Goal: Information Seeking & Learning: Compare options

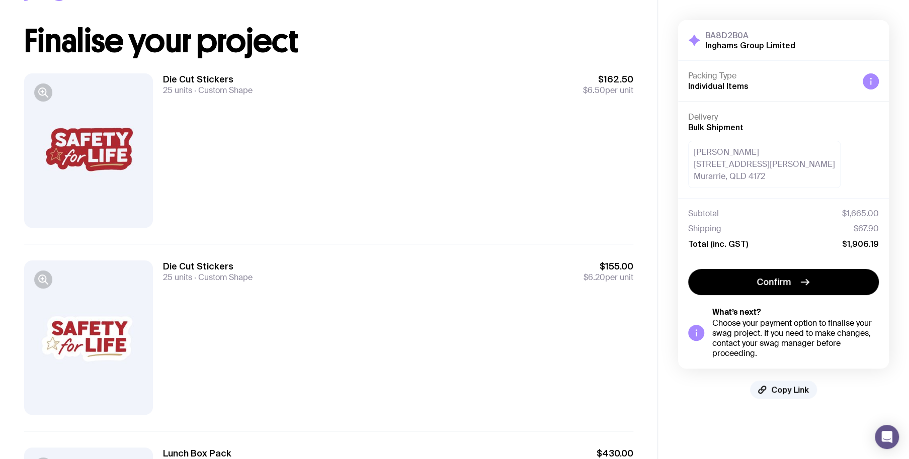
drag, startPoint x: 435, startPoint y: 179, endPoint x: 451, endPoint y: 275, distance: 96.9
click at [436, 181] on div "Die Cut Stickers 25 units Custom Shape $162.50 $6.50 per unit" at bounding box center [398, 150] width 470 height 154
drag, startPoint x: 451, startPoint y: 276, endPoint x: 450, endPoint y: 270, distance: 6.1
click at [450, 270] on div "Die Cut Stickers 25 units Custom Shape $155.00 $6.20 per unit" at bounding box center [398, 272] width 470 height 22
drag, startPoint x: 450, startPoint y: 270, endPoint x: 440, endPoint y: 207, distance: 63.8
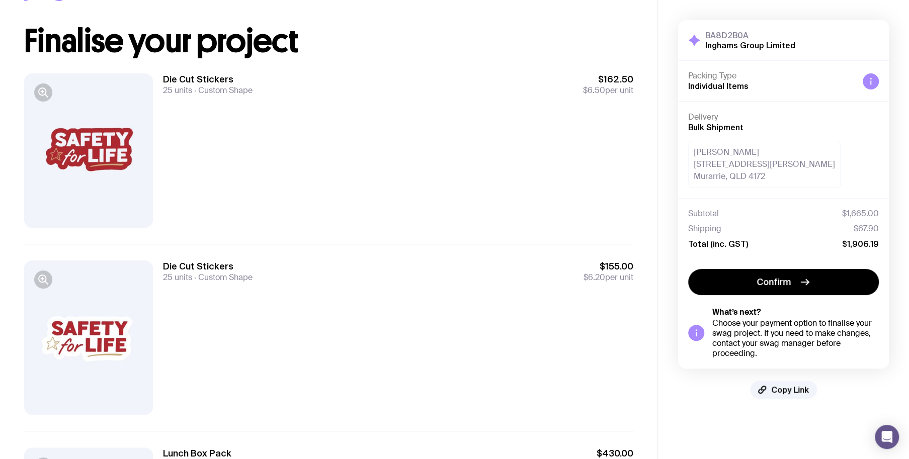
click at [442, 157] on div "Die Cut Stickers 25 units Custom Shape $162.50 $6.50 per unit" at bounding box center [398, 150] width 470 height 154
click at [404, 333] on div "Die Cut Stickers 25 units Custom Shape $155.00 $6.20 per unit" at bounding box center [398, 338] width 470 height 154
click at [389, 192] on div "Die Cut Stickers 25 units Custom Shape $162.50 $6.50 per unit" at bounding box center [398, 150] width 470 height 154
click at [391, 264] on div "Die Cut Stickers 25 units Custom Shape $155.00 $6.20 per unit" at bounding box center [398, 272] width 470 height 22
click at [386, 186] on div "Die Cut Stickers 25 units Custom Shape $162.50 $6.50 per unit" at bounding box center [398, 150] width 470 height 154
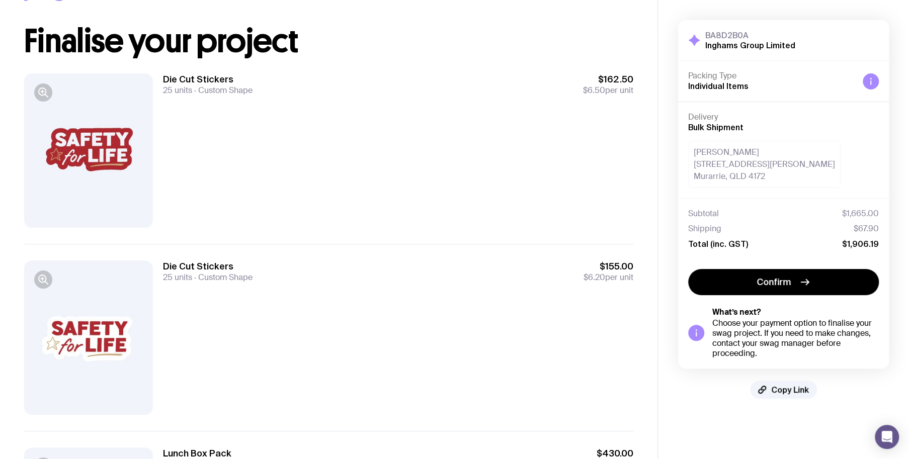
click at [399, 282] on div "Die Cut Stickers 25 units Custom Shape $155.00 $6.20 per unit" at bounding box center [398, 272] width 470 height 22
click at [374, 141] on div "Die Cut Stickers 25 units Custom Shape $162.50 $6.50 per unit" at bounding box center [398, 150] width 470 height 154
drag, startPoint x: 382, startPoint y: 266, endPoint x: 388, endPoint y: 170, distance: 95.8
click at [382, 259] on div "Die Cut Stickers 25 units Custom Shape $155.00 $6.20 per unit" at bounding box center [328, 337] width 609 height 187
drag, startPoint x: 388, startPoint y: 170, endPoint x: 381, endPoint y: 248, distance: 77.8
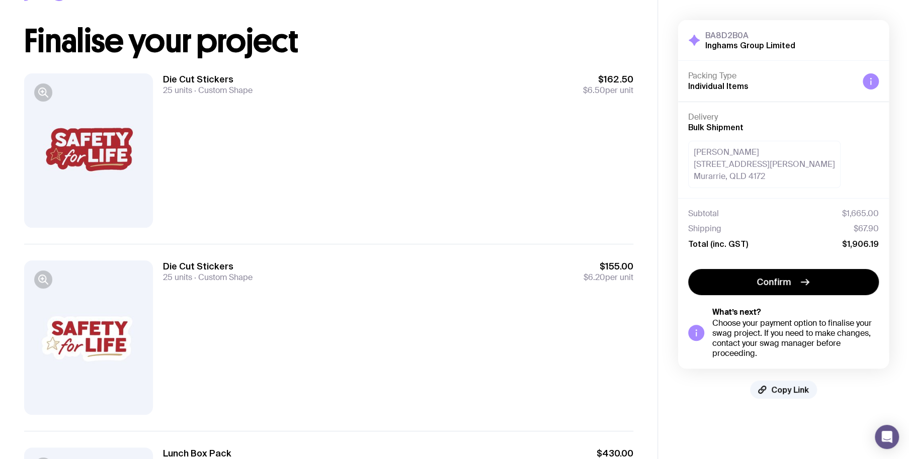
click at [388, 180] on div "Die Cut Stickers 25 units Custom Shape $162.50 $6.50 per unit" at bounding box center [398, 150] width 470 height 154
click at [381, 248] on div "Die Cut Stickers 25 units Custom Shape $155.00 $6.20 per unit" at bounding box center [328, 337] width 609 height 187
drag, startPoint x: 366, startPoint y: 159, endPoint x: 365, endPoint y: 204, distance: 45.3
click at [366, 158] on div "Die Cut Stickers 25 units Custom Shape $162.50 $6.50 per unit" at bounding box center [398, 150] width 470 height 154
click at [374, 285] on div "Die Cut Stickers 25 units Custom Shape $155.00 $6.20 per unit" at bounding box center [398, 338] width 470 height 154
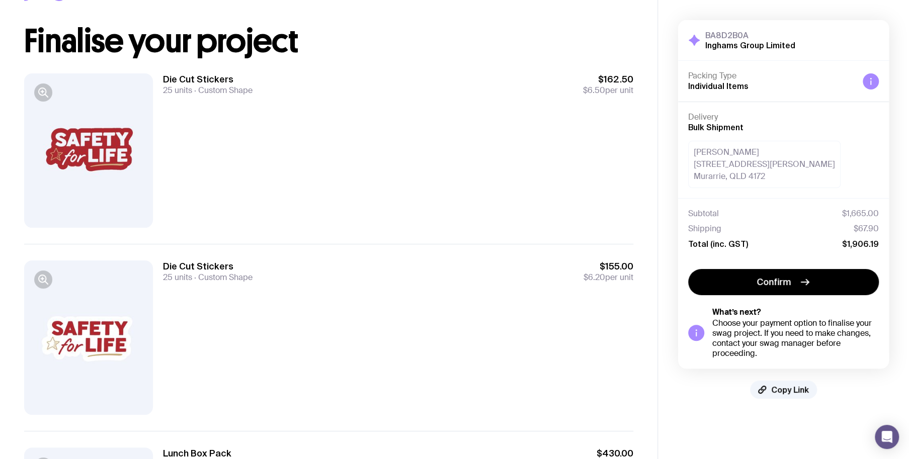
click at [446, 159] on div "Die Cut Stickers 25 units Custom Shape $162.50 $6.50 per unit" at bounding box center [398, 150] width 470 height 154
click at [452, 286] on div "Die Cut Stickers 25 units Custom Shape $155.00 $6.20 per unit" at bounding box center [398, 338] width 470 height 154
click at [412, 181] on div "Die Cut Stickers 25 units Custom Shape $162.50 $6.50 per unit" at bounding box center [398, 150] width 470 height 154
click at [418, 379] on div "Die Cut Stickers 25 units Custom Shape $155.00 $6.20 per unit" at bounding box center [398, 338] width 470 height 154
click at [417, 136] on div "Die Cut Stickers 25 units Custom Shape $162.50 $6.50 per unit" at bounding box center [398, 150] width 470 height 154
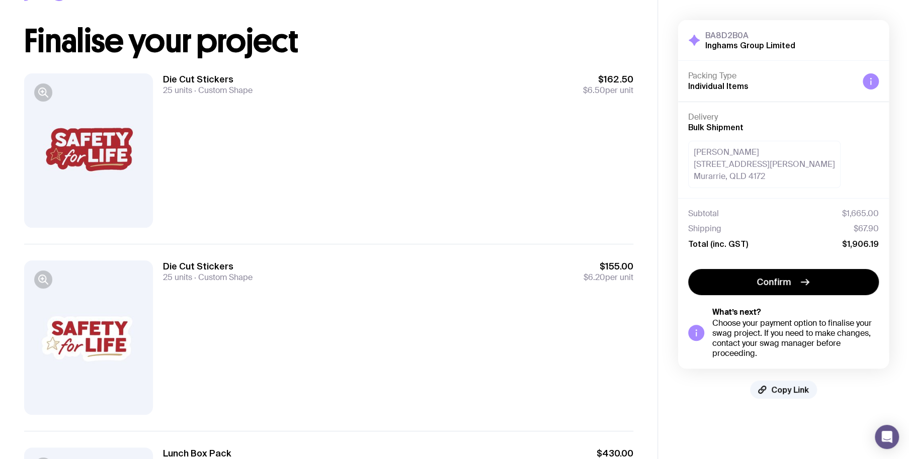
click at [422, 319] on div "Die Cut Stickers 25 units Custom Shape $155.00 $6.20 per unit" at bounding box center [398, 338] width 470 height 154
click at [503, 289] on div "Die Cut Stickers 25 units Custom Shape $155.00 $6.20 per unit" at bounding box center [398, 338] width 470 height 154
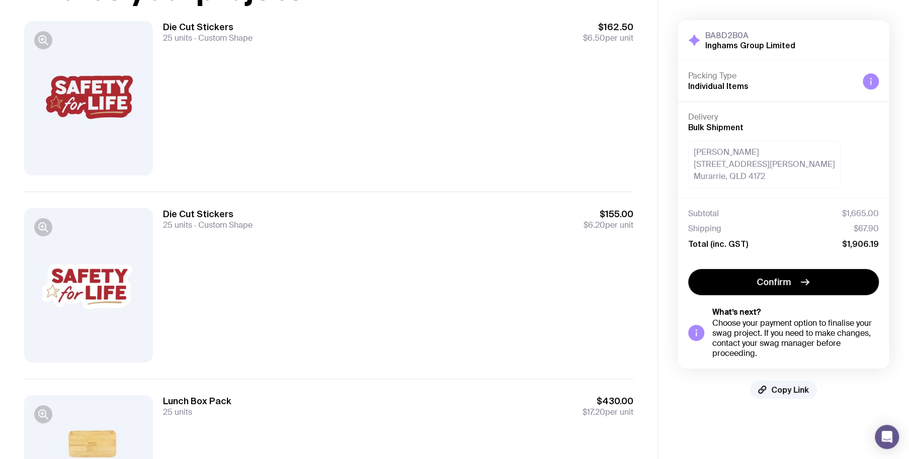
scroll to position [246, 0]
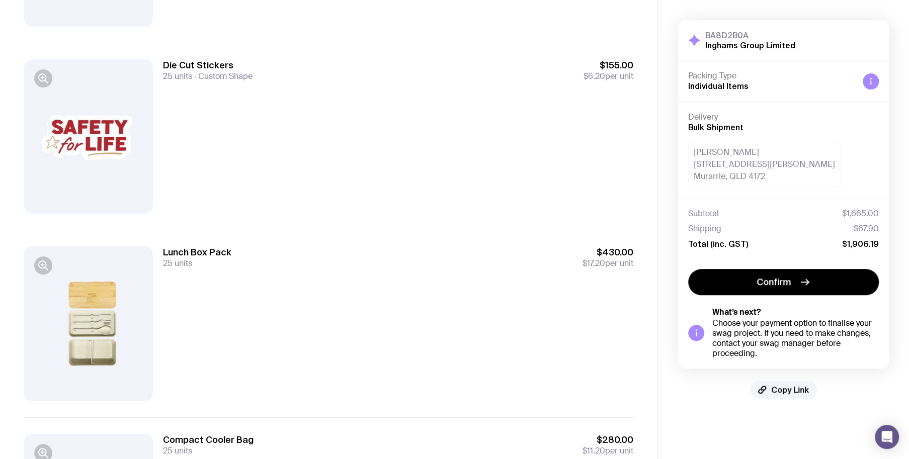
click at [464, 273] on div "Lunch Box Pack 25 units $430.00 $17.20 per unit" at bounding box center [398, 324] width 470 height 154
click at [449, 196] on div "Die Cut Stickers 25 units Custom Shape $155.00 $6.20 per unit" at bounding box center [398, 136] width 470 height 154
click at [448, 255] on div "Lunch Box Pack 25 units $430.00 $17.20 per unit" at bounding box center [398, 258] width 470 height 22
click at [442, 206] on div "Die Cut Stickers 25 units Custom Shape $155.00 $6.20 per unit" at bounding box center [398, 136] width 470 height 154
click at [433, 251] on div "Lunch Box Pack 25 units $430.00 $17.20 per unit" at bounding box center [398, 258] width 470 height 22
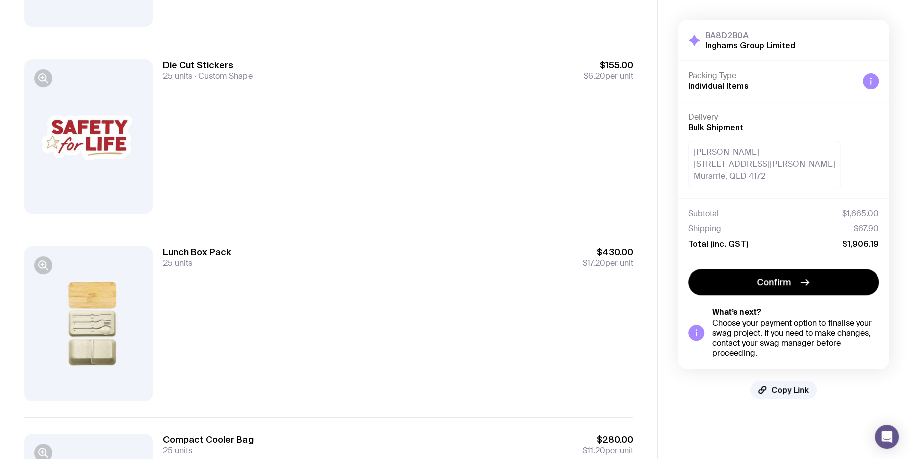
click at [428, 172] on div "Die Cut Stickers 25 units Custom Shape $155.00 $6.20 per unit" at bounding box center [398, 136] width 470 height 154
click at [436, 256] on div "Lunch Box Pack 25 units $430.00 $17.20 per unit" at bounding box center [398, 258] width 470 height 22
click at [423, 191] on div "Die Cut Stickers 25 units Custom Shape $155.00 $6.20 per unit" at bounding box center [398, 136] width 470 height 154
click at [421, 276] on div "Lunch Box Pack 25 units $430.00 $17.20 per unit" at bounding box center [398, 324] width 470 height 154
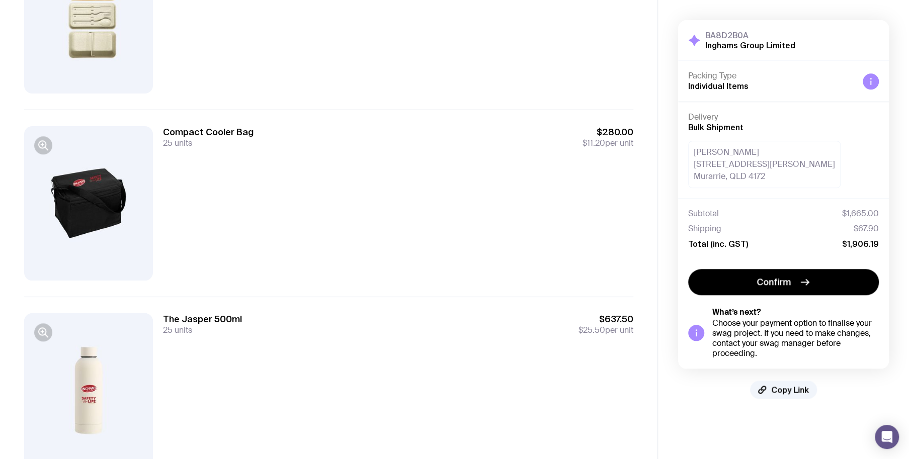
scroll to position [598, 0]
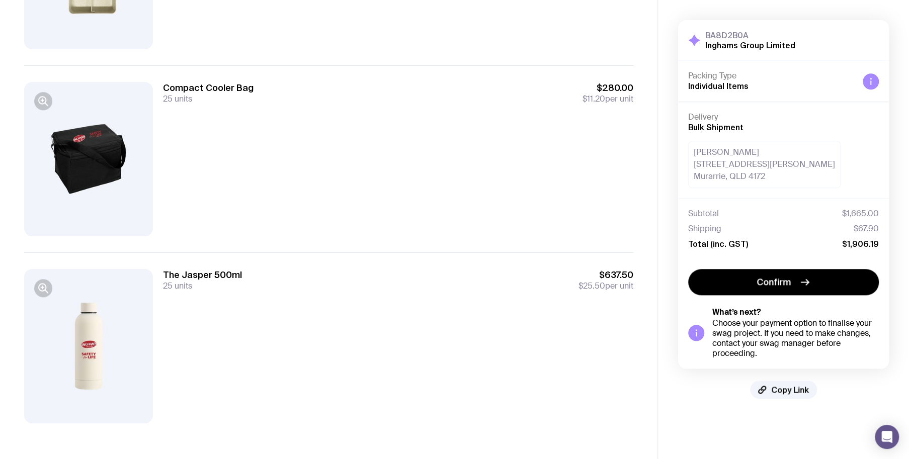
click at [403, 302] on div "The Jasper 500ml 25 units $637.50 $25.50 per unit" at bounding box center [398, 346] width 470 height 154
drag, startPoint x: 392, startPoint y: 204, endPoint x: 413, endPoint y: 331, distance: 128.0
click at [392, 207] on div "Compact Cooler Bag 25 units $280.00 $11.20 per unit" at bounding box center [398, 159] width 470 height 154
click at [413, 331] on div "The Jasper 500ml 25 units $637.50 $25.50 per unit" at bounding box center [398, 346] width 470 height 154
drag, startPoint x: 412, startPoint y: 219, endPoint x: 429, endPoint y: 309, distance: 92.2
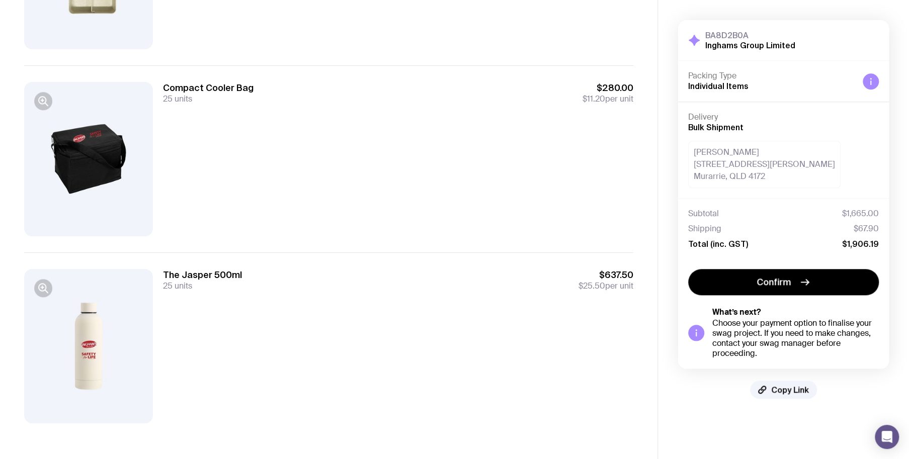
click at [413, 223] on div "Compact Cooler Bag 25 units $280.00 $11.20 per unit" at bounding box center [398, 159] width 470 height 154
click at [429, 309] on div "The Jasper 500ml 25 units $637.50 $25.50 per unit" at bounding box center [398, 346] width 470 height 154
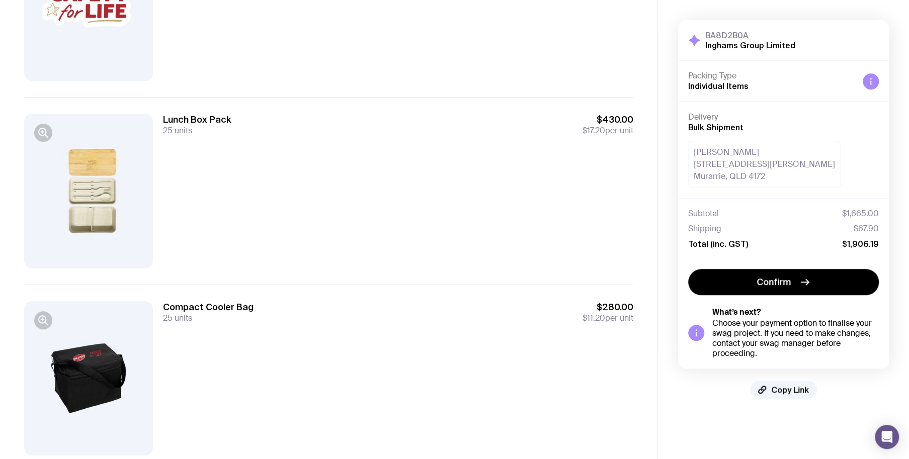
scroll to position [246, 0]
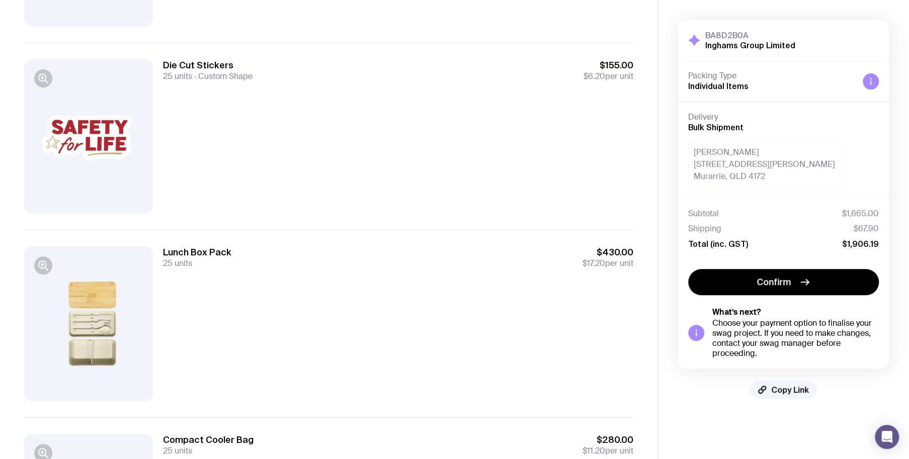
drag, startPoint x: 426, startPoint y: 312, endPoint x: 411, endPoint y: 187, distance: 126.8
click at [421, 277] on div "Lunch Box Pack 25 units $430.00 $17.20 per unit" at bounding box center [398, 324] width 470 height 154
drag, startPoint x: 409, startPoint y: 179, endPoint x: 433, endPoint y: 285, distance: 108.3
click at [407, 188] on div "Die Cut Stickers 25 units Custom Shape $155.00 $6.20 per unit" at bounding box center [398, 136] width 470 height 154
click at [433, 285] on div "Lunch Box Pack 25 units $430.00 $17.20 per unit" at bounding box center [398, 324] width 470 height 154
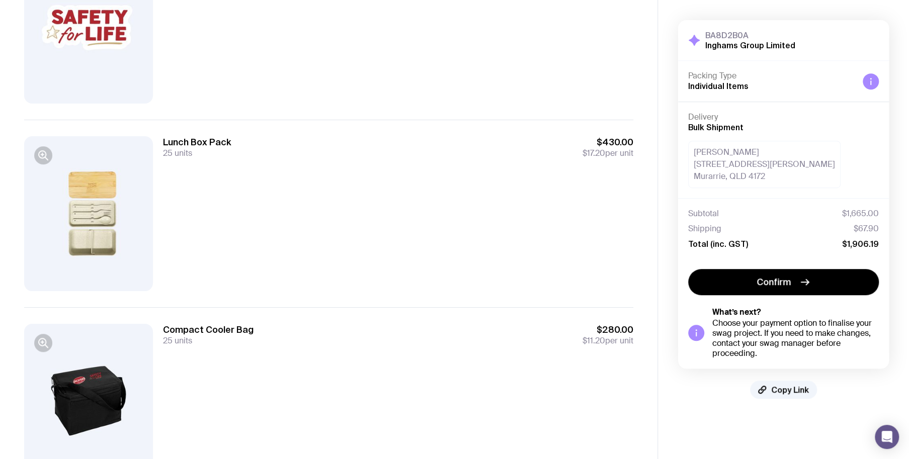
scroll to position [497, 0]
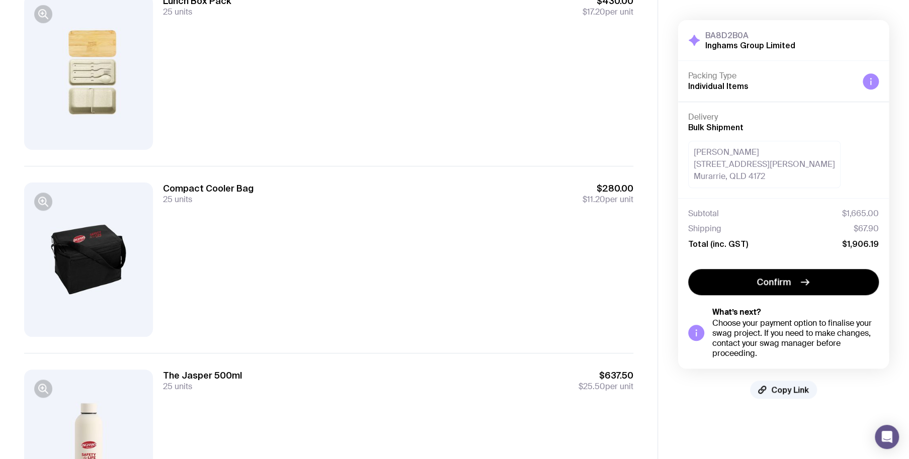
click at [426, 434] on div "The Jasper 500ml 25 units $637.50 $25.50 per unit" at bounding box center [398, 447] width 470 height 154
drag, startPoint x: 401, startPoint y: 290, endPoint x: 378, endPoint y: 422, distance: 134.3
click at [401, 300] on div "Compact Cooler Bag 25 units $280.00 $11.20 per unit" at bounding box center [398, 260] width 470 height 154
click at [378, 422] on div "The Jasper 500ml 25 units $637.50 $25.50 per unit" at bounding box center [398, 447] width 470 height 154
click at [369, 292] on div "Compact Cooler Bag 25 units $280.00 $11.20 per unit" at bounding box center [398, 260] width 470 height 154
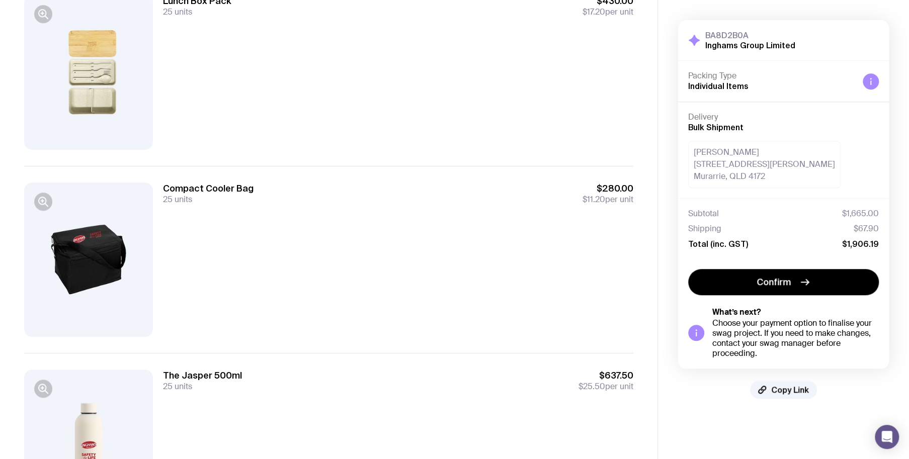
drag, startPoint x: 384, startPoint y: 380, endPoint x: 383, endPoint y: 322, distance: 58.4
click at [384, 379] on div "The Jasper 500ml 25 units $637.50 $25.50 per unit" at bounding box center [398, 381] width 470 height 22
drag, startPoint x: 383, startPoint y: 320, endPoint x: 383, endPoint y: 333, distance: 13.6
click at [383, 323] on div "Compact Cooler Bag 25 units $280.00 $11.20 per unit" at bounding box center [398, 260] width 470 height 154
click at [393, 399] on div "The Jasper 500ml 25 units $637.50 $25.50 per unit" at bounding box center [398, 447] width 470 height 154
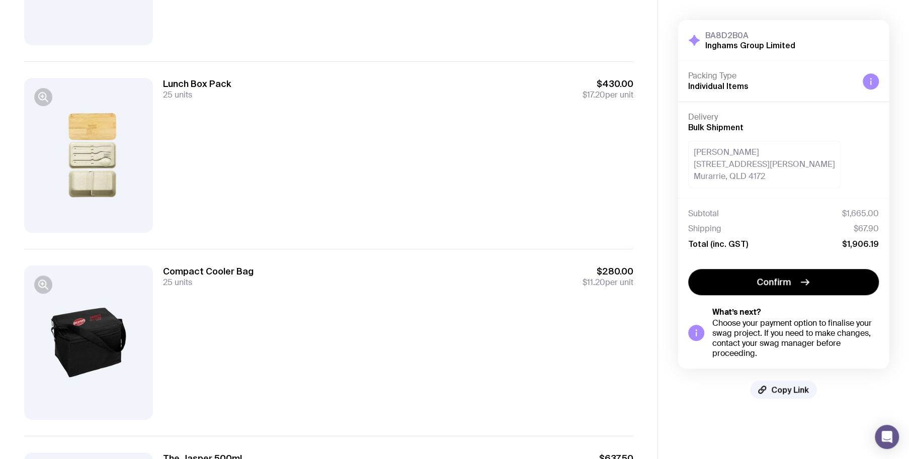
scroll to position [296, 0]
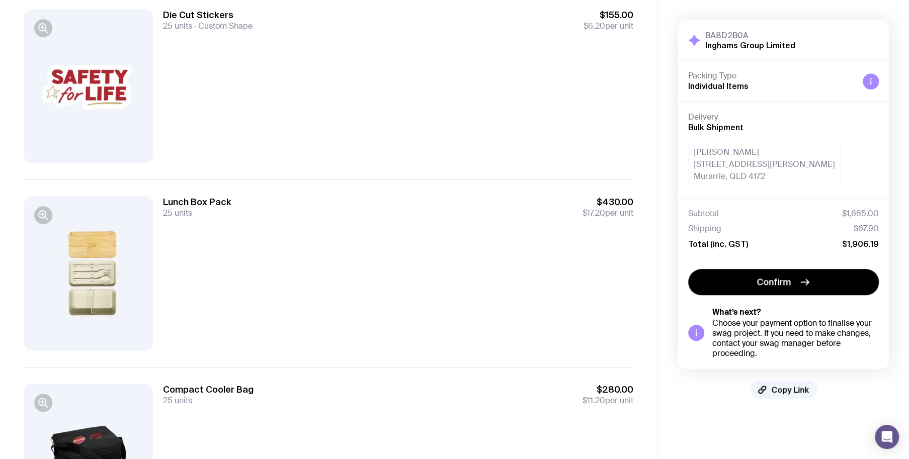
click at [376, 311] on div "Lunch Box Pack 25 units $430.00 $17.20 per unit" at bounding box center [398, 273] width 470 height 154
click at [388, 411] on div "Compact Cooler Bag 25 units $280.00 $11.20 per unit" at bounding box center [398, 461] width 470 height 154
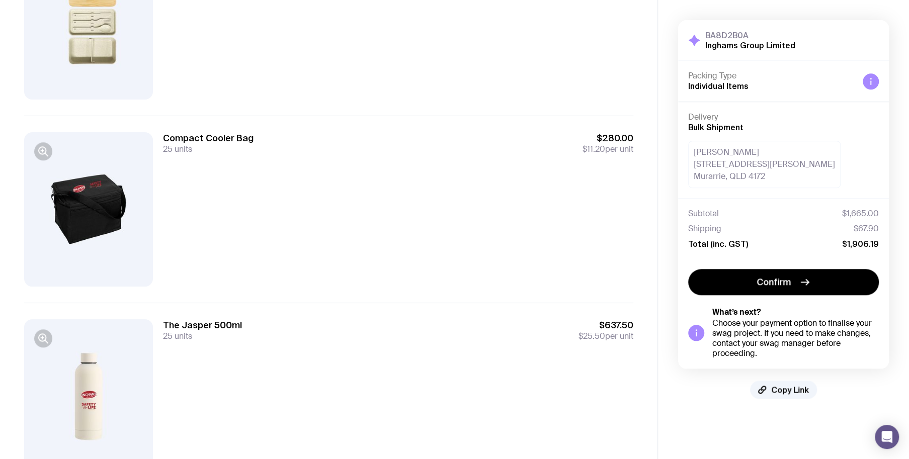
click at [370, 350] on div "The Jasper 500ml 25 units $637.50 $25.50 per unit" at bounding box center [398, 397] width 470 height 154
drag, startPoint x: 386, startPoint y: 213, endPoint x: 398, endPoint y: 364, distance: 150.9
click at [387, 217] on div "Compact Cooler Bag 25 units $280.00 $11.20 per unit" at bounding box center [398, 209] width 470 height 154
click at [401, 370] on div "The Jasper 500ml 25 units $637.50 $25.50 per unit" at bounding box center [398, 397] width 470 height 154
drag, startPoint x: 342, startPoint y: 343, endPoint x: 344, endPoint y: 327, distance: 16.7
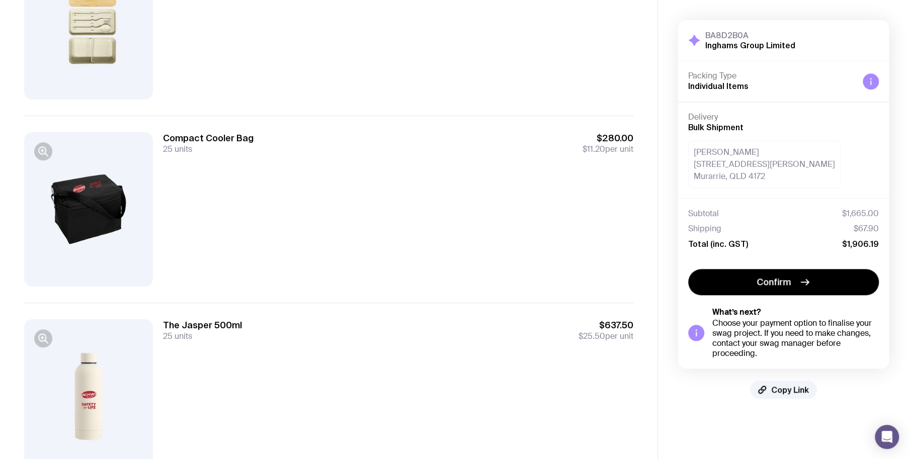
click at [343, 343] on div "The Jasper 500ml 25 units $637.50 $25.50 per unit" at bounding box center [398, 397] width 470 height 154
drag, startPoint x: 343, startPoint y: 254, endPoint x: 344, endPoint y: 367, distance: 113.2
click at [343, 257] on div "Compact Cooler Bag 25 units $280.00 $11.20 per unit" at bounding box center [398, 209] width 470 height 154
click at [344, 367] on div "The Jasper 500ml 25 units $637.50 $25.50 per unit" at bounding box center [398, 397] width 470 height 154
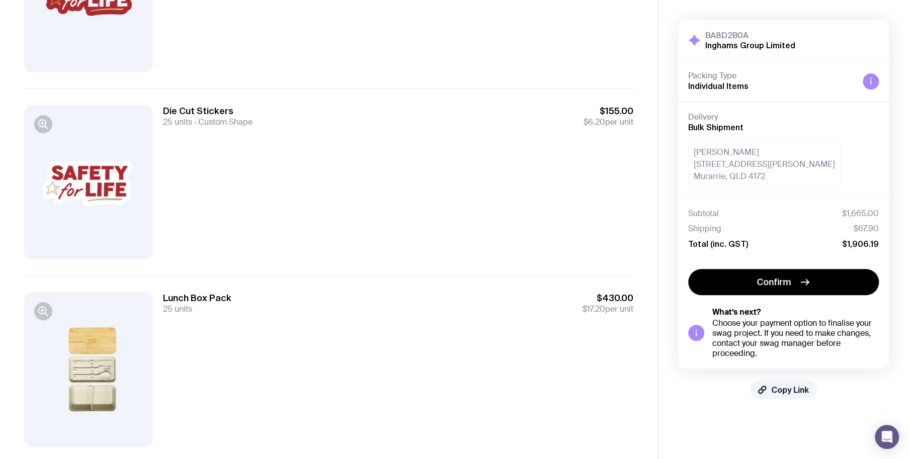
scroll to position [145, 0]
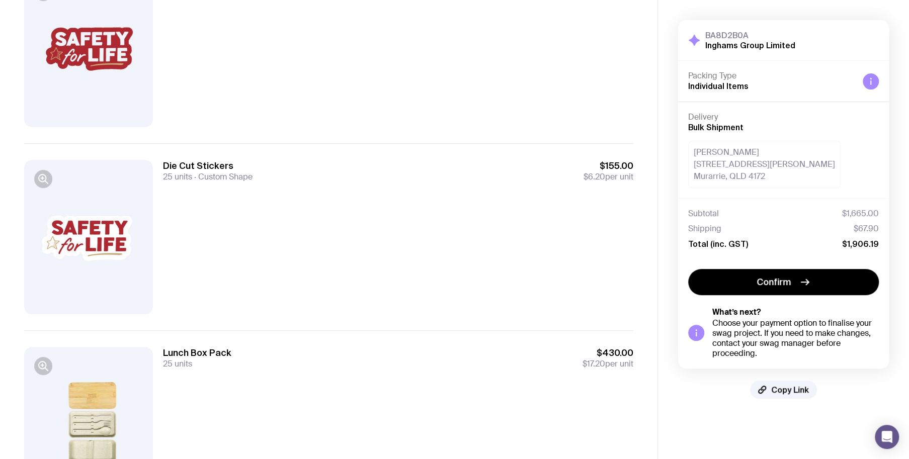
click at [390, 294] on div "Die Cut Stickers 25 units Custom Shape $155.00 $6.20 per unit" at bounding box center [398, 237] width 470 height 154
click at [409, 377] on div "Lunch Box Pack 25 units $430.00 $17.20 per unit" at bounding box center [398, 424] width 470 height 154
drag, startPoint x: 393, startPoint y: 293, endPoint x: 391, endPoint y: 365, distance: 72.0
click at [393, 294] on div "Die Cut Stickers 25 units Custom Shape $155.00 $6.20 per unit" at bounding box center [398, 237] width 470 height 154
click at [391, 365] on div "Lunch Box Pack 25 units $430.00 $17.20 per unit" at bounding box center [398, 358] width 470 height 22
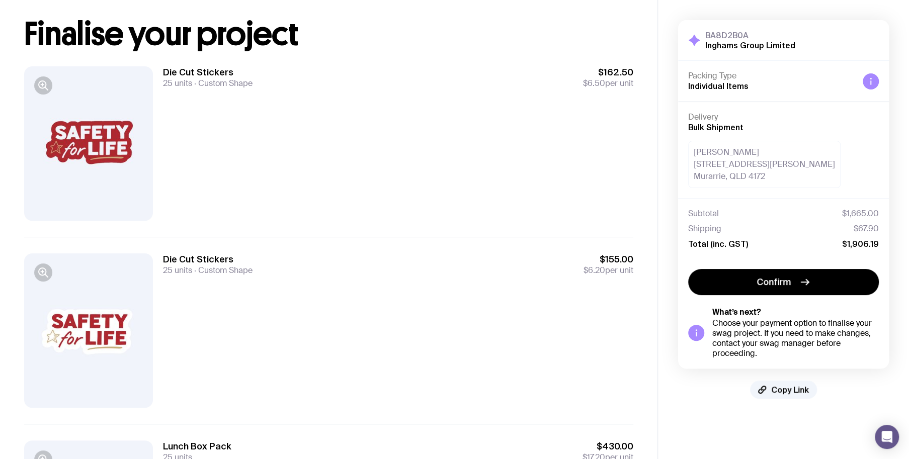
scroll to position [0, 0]
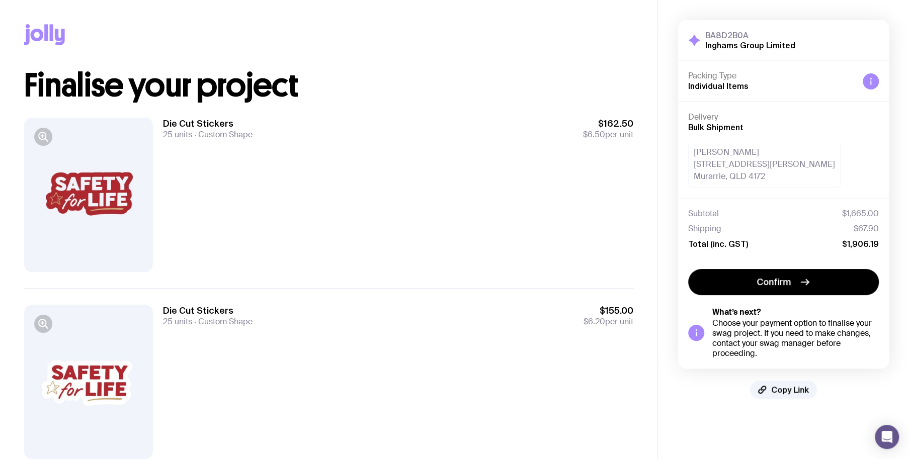
click at [388, 342] on div "Die Cut Stickers 25 units Custom Shape $155.00 $6.20 per unit" at bounding box center [398, 382] width 470 height 154
drag, startPoint x: 393, startPoint y: 238, endPoint x: 387, endPoint y: 315, distance: 77.2
click at [393, 244] on div "Die Cut Stickers 25 units Custom Shape $162.50 $6.50 per unit" at bounding box center [398, 195] width 470 height 154
click at [388, 356] on div "Die Cut Stickers 25 units Custom Shape $155.00 $6.20 per unit" at bounding box center [398, 382] width 470 height 154
drag, startPoint x: 389, startPoint y: 344, endPoint x: 391, endPoint y: 259, distance: 84.6
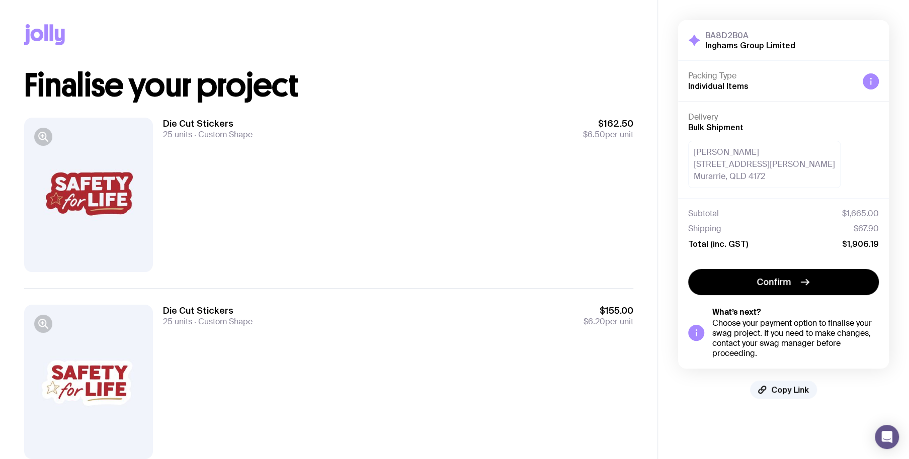
click at [388, 330] on div "Die Cut Stickers 25 units Custom Shape $155.00 $6.20 per unit" at bounding box center [398, 382] width 470 height 154
drag, startPoint x: 391, startPoint y: 250, endPoint x: 394, endPoint y: 340, distance: 90.1
click at [391, 250] on div "Die Cut Stickers 25 units Custom Shape $162.50 $6.50 per unit" at bounding box center [398, 195] width 470 height 154
click at [394, 340] on div "Die Cut Stickers 25 units Custom Shape $155.00 $6.20 per unit" at bounding box center [398, 382] width 470 height 154
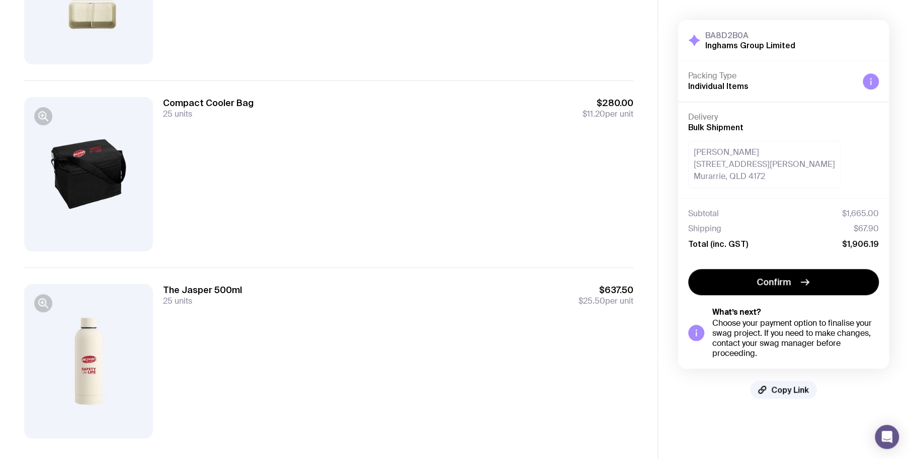
scroll to position [598, 0]
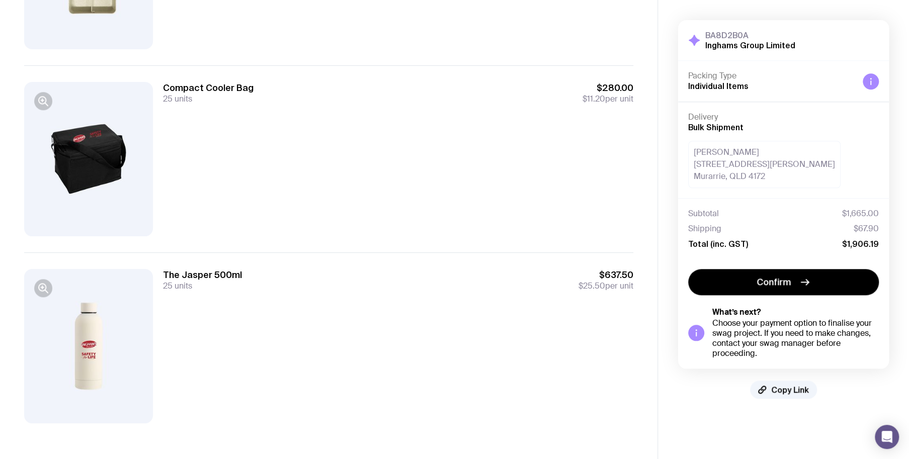
click at [404, 339] on div "The Jasper 500ml 25 units $637.50 $25.50 per unit" at bounding box center [398, 346] width 470 height 154
click at [382, 143] on div "Compact Cooler Bag 25 units $280.00 $11.20 per unit" at bounding box center [398, 159] width 470 height 154
click at [426, 351] on div "The Jasper 500ml 25 units $637.50 $25.50 per unit" at bounding box center [398, 346] width 470 height 154
drag, startPoint x: 394, startPoint y: 191, endPoint x: 392, endPoint y: 234, distance: 43.3
click at [394, 202] on div "Compact Cooler Bag 25 units $280.00 $11.20 per unit" at bounding box center [398, 159] width 470 height 154
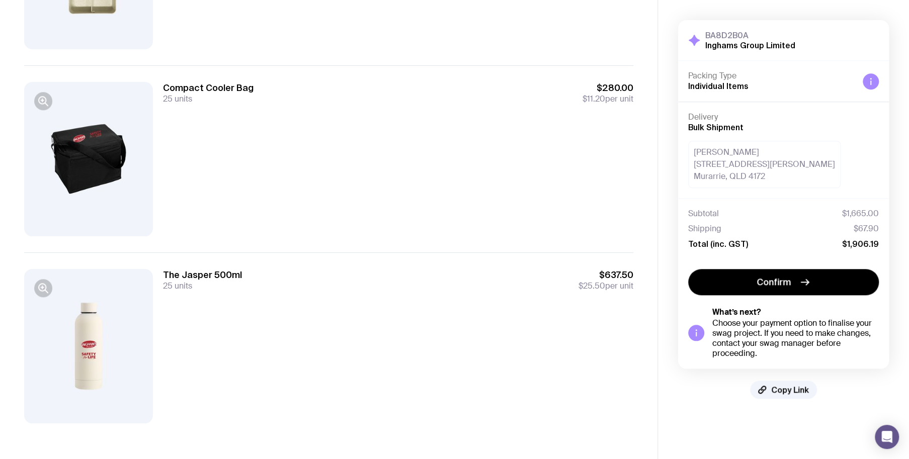
click at [388, 312] on div "The Jasper 500ml 25 units $637.50 $25.50 per unit" at bounding box center [398, 346] width 470 height 154
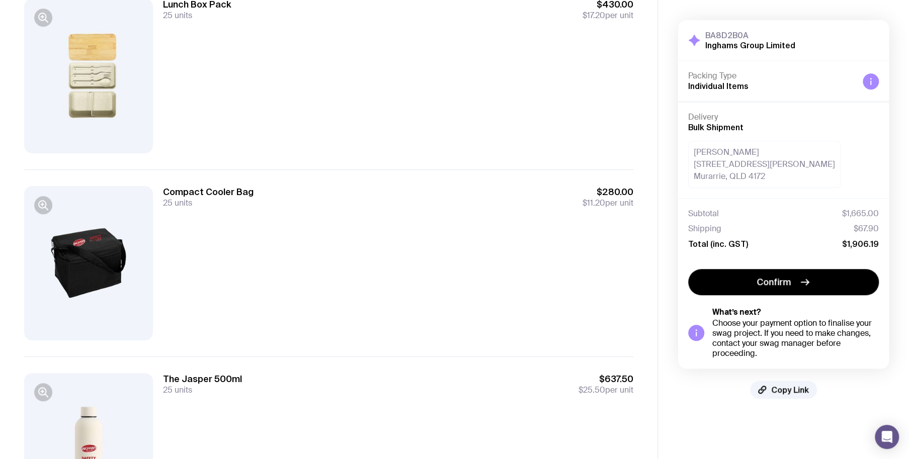
scroll to position [396, 0]
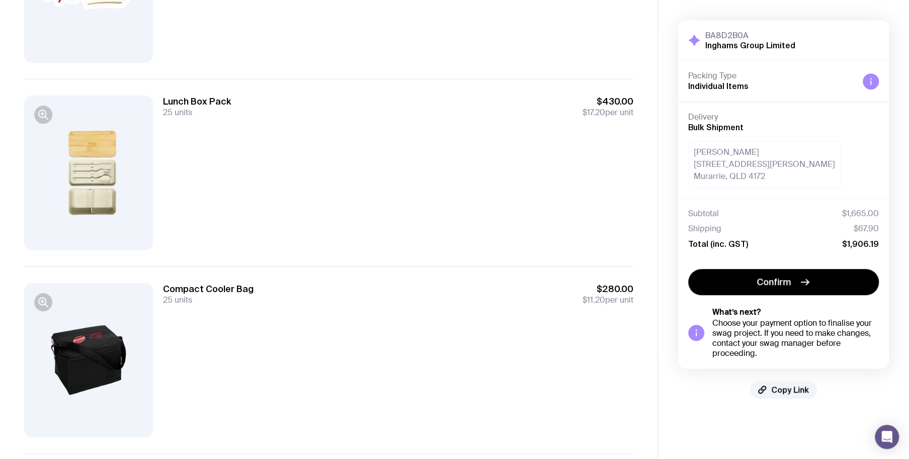
drag, startPoint x: 391, startPoint y: 326, endPoint x: 392, endPoint y: 315, distance: 10.6
click at [391, 325] on div "Compact Cooler Bag 25 units $280.00 $11.20 per unit" at bounding box center [398, 360] width 470 height 154
click at [369, 191] on div "Lunch Box Pack 25 units $430.00 $17.20 per unit" at bounding box center [398, 173] width 470 height 154
drag, startPoint x: 393, startPoint y: 334, endPoint x: 385, endPoint y: 252, distance: 82.5
click at [393, 328] on div "Compact Cooler Bag 25 units $280.00 $11.20 per unit" at bounding box center [398, 360] width 470 height 154
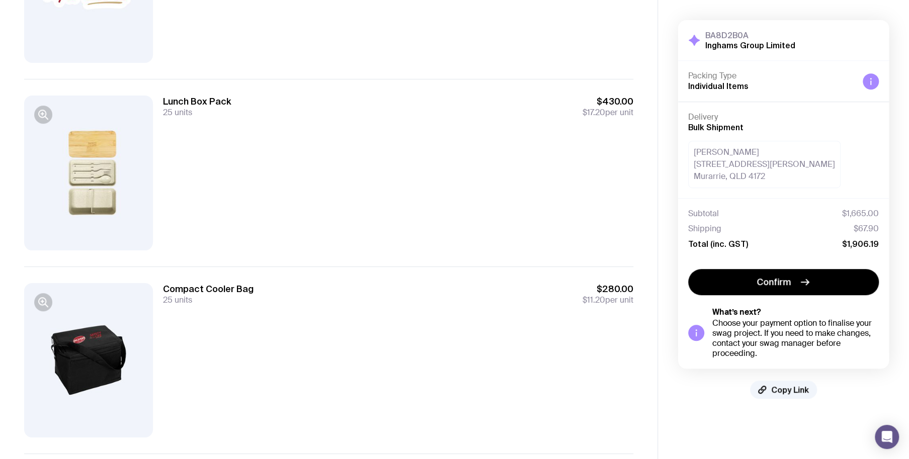
click at [383, 247] on div "Lunch Box Pack 25 units $430.00 $17.20 per unit" at bounding box center [398, 173] width 470 height 154
drag, startPoint x: 392, startPoint y: 328, endPoint x: 379, endPoint y: 212, distance: 116.5
click at [389, 307] on div "Compact Cooler Bag 25 units $280.00 $11.20 per unit" at bounding box center [398, 360] width 470 height 154
drag, startPoint x: 379, startPoint y: 212, endPoint x: 360, endPoint y: 361, distance: 149.7
click at [379, 213] on div "Lunch Box Pack 25 units $430.00 $17.20 per unit" at bounding box center [398, 173] width 470 height 154
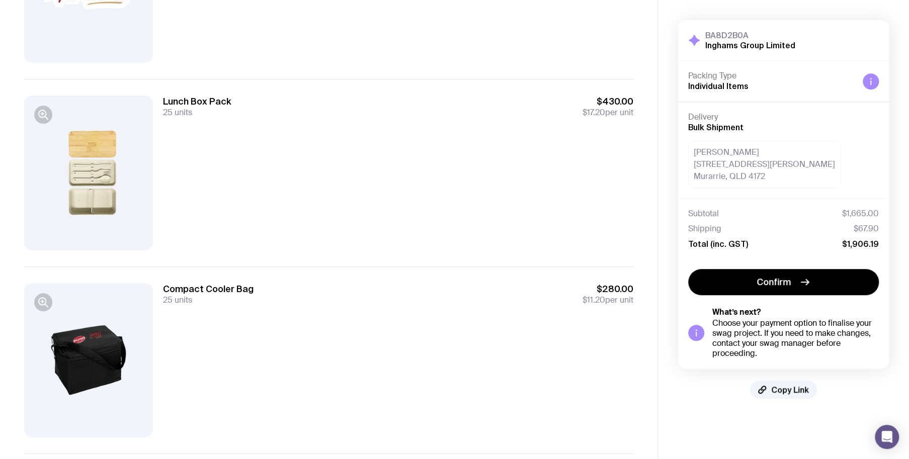
click at [360, 361] on div "Compact Cooler Bag 25 units $280.00 $11.20 per unit" at bounding box center [398, 360] width 470 height 154
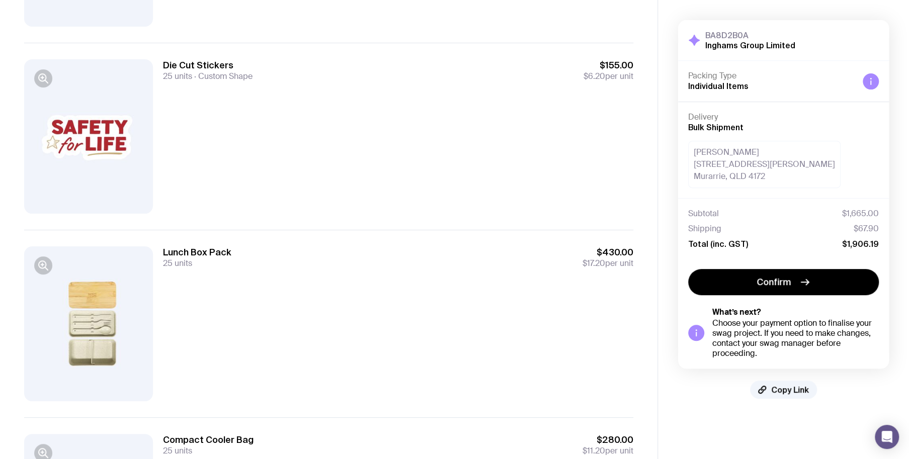
drag, startPoint x: 399, startPoint y: 272, endPoint x: 398, endPoint y: 230, distance: 41.3
click at [398, 260] on div "Lunch Box Pack 25 units $430.00 $17.20 per unit" at bounding box center [398, 324] width 470 height 154
drag, startPoint x: 399, startPoint y: 191, endPoint x: 399, endPoint y: 198, distance: 7.5
click at [399, 198] on div "Die Cut Stickers 25 units Custom Shape $155.00 $6.20 per unit" at bounding box center [398, 136] width 470 height 154
click at [403, 285] on div "Lunch Box Pack 25 units $430.00 $17.20 per unit" at bounding box center [398, 324] width 470 height 154
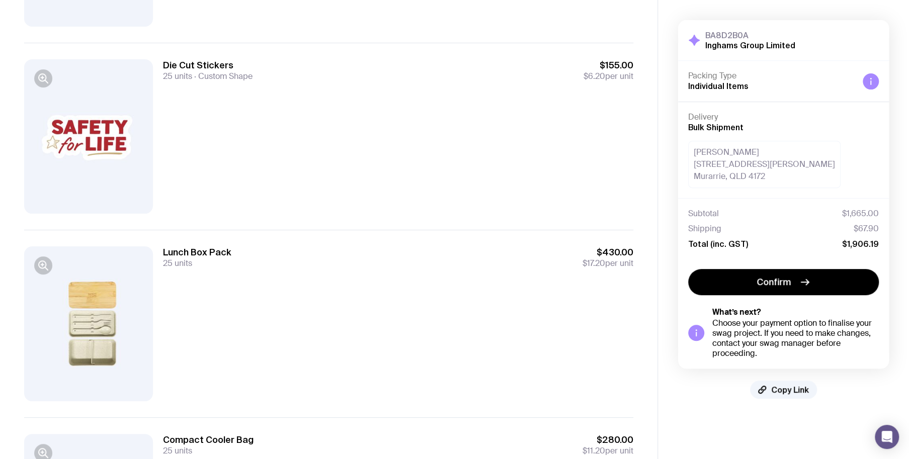
click at [403, 285] on div "Lunch Box Pack 25 units $430.00 $17.20 per unit" at bounding box center [398, 324] width 470 height 154
drag, startPoint x: 375, startPoint y: 188, endPoint x: 391, endPoint y: 275, distance: 89.0
click at [375, 191] on div "Die Cut Stickers 25 units Custom Shape $155.00 $6.20 per unit" at bounding box center [398, 136] width 470 height 154
click at [393, 283] on div "Lunch Box Pack 25 units $430.00 $17.20 per unit" at bounding box center [398, 324] width 470 height 154
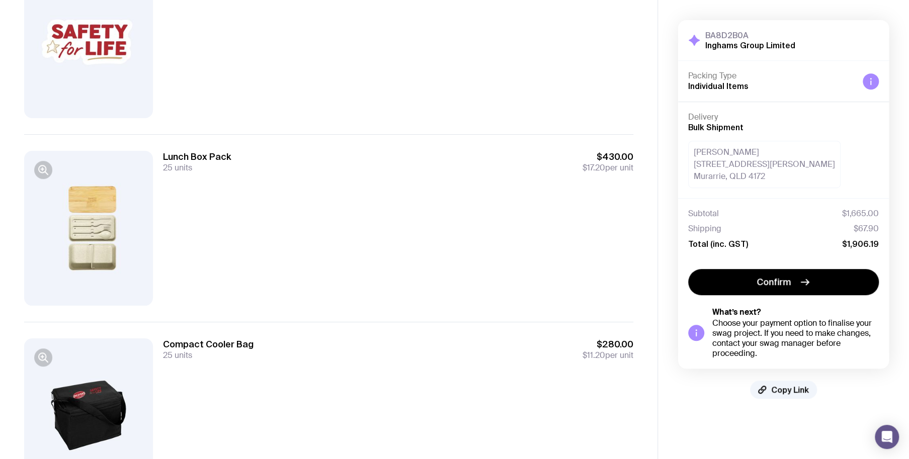
scroll to position [547, 0]
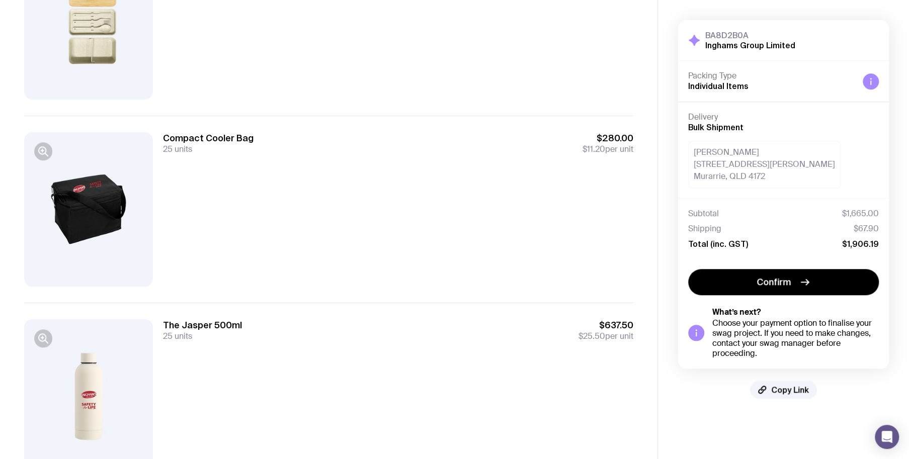
click at [382, 335] on div "The Jasper 500ml 25 units $637.50 $25.50 per unit" at bounding box center [398, 331] width 470 height 22
drag, startPoint x: 380, startPoint y: 289, endPoint x: 382, endPoint y: 337, distance: 47.3
click at [380, 293] on div "Compact Cooler Bag 25 units $280.00 $11.20 per unit" at bounding box center [328, 209] width 609 height 187
click at [387, 345] on div "The Jasper 500ml 25 units $637.50 $25.50 per unit" at bounding box center [398, 397] width 470 height 154
click at [370, 243] on div "Compact Cooler Bag 25 units $280.00 $11.20 per unit" at bounding box center [398, 209] width 470 height 154
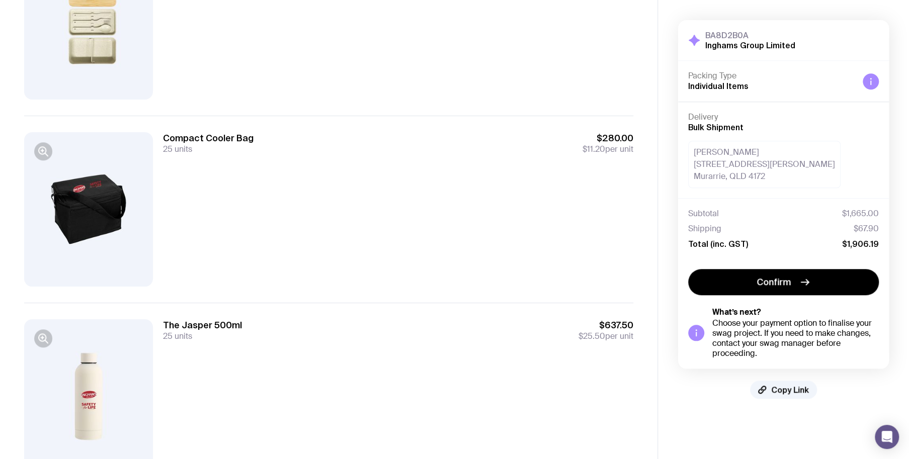
click at [383, 322] on div "The Jasper 500ml 25 units $637.50 $25.50 per unit" at bounding box center [398, 331] width 470 height 22
drag, startPoint x: 371, startPoint y: 255, endPoint x: 387, endPoint y: 338, distance: 85.0
click at [371, 266] on div "Compact Cooler Bag 25 units $280.00 $11.20 per unit" at bounding box center [398, 209] width 470 height 154
click at [387, 338] on div "The Jasper 500ml 25 units $637.50 $25.50 per unit" at bounding box center [398, 331] width 470 height 22
drag, startPoint x: 370, startPoint y: 214, endPoint x: 370, endPoint y: 221, distance: 7.0
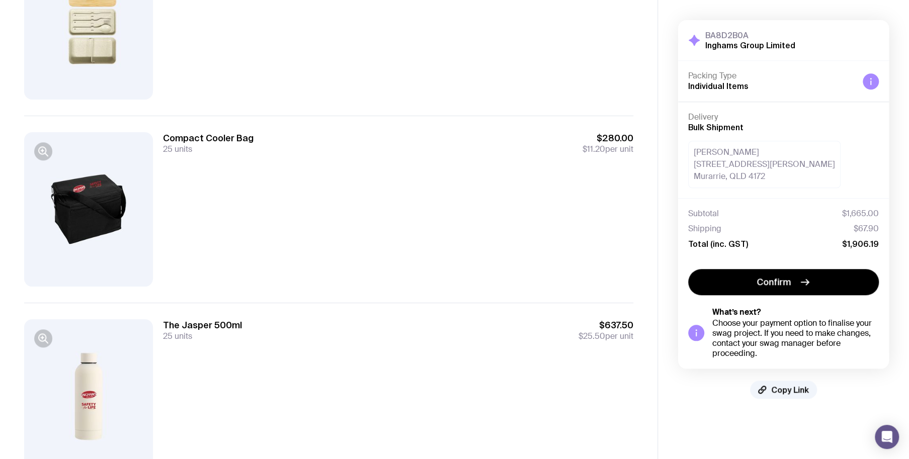
click at [370, 215] on div "Compact Cooler Bag 25 units $280.00 $11.20 per unit" at bounding box center [398, 209] width 470 height 154
click at [383, 331] on div "The Jasper 500ml 25 units $637.50 $25.50 per unit" at bounding box center [398, 331] width 470 height 22
drag, startPoint x: 375, startPoint y: 271, endPoint x: 383, endPoint y: 380, distance: 110.0
click at [377, 292] on div "Compact Cooler Bag 25 units $280.00 $11.20 per unit" at bounding box center [328, 209] width 609 height 187
click at [383, 380] on div "The Jasper 500ml 25 units $637.50 $25.50 per unit" at bounding box center [398, 397] width 470 height 154
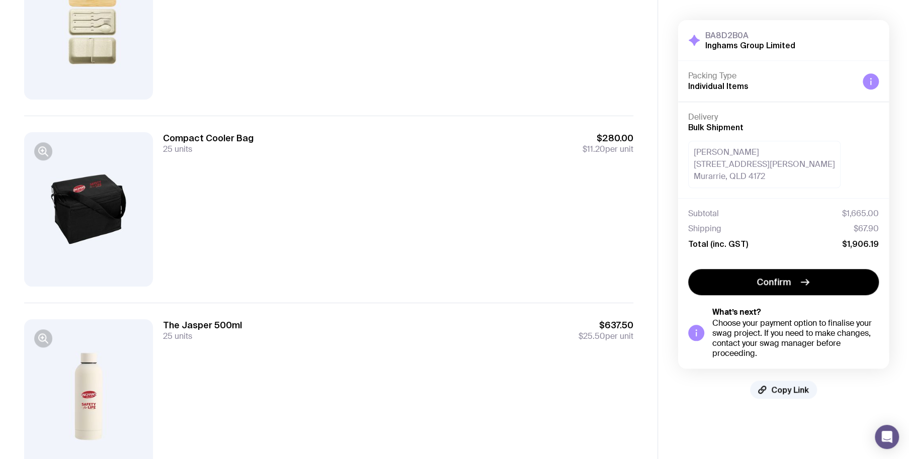
drag, startPoint x: 413, startPoint y: 350, endPoint x: 408, endPoint y: 325, distance: 25.1
click at [409, 332] on div "The Jasper 500ml 25 units $637.50 $25.50 per unit" at bounding box center [398, 397] width 470 height 154
click at [407, 276] on div "Compact Cooler Bag 25 units $280.00 $11.20 per unit" at bounding box center [398, 209] width 470 height 154
click at [412, 365] on div "The Jasper 500ml 25 units $637.50 $25.50 per unit" at bounding box center [398, 397] width 470 height 154
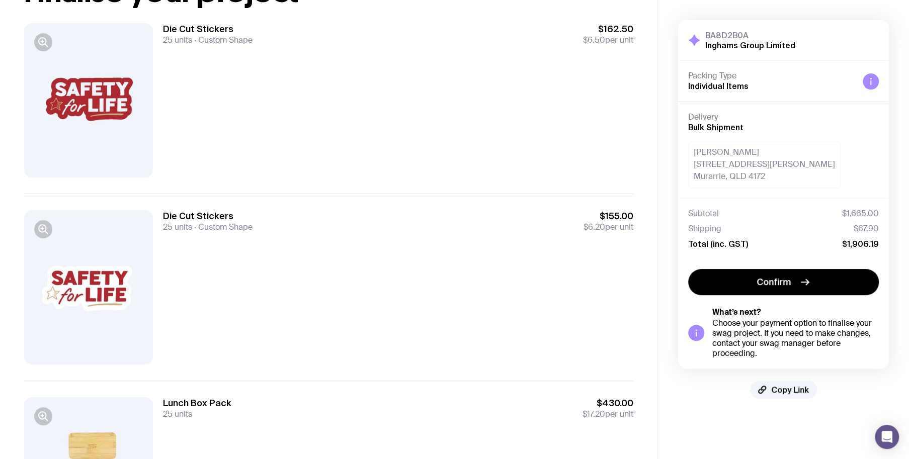
scroll to position [0, 0]
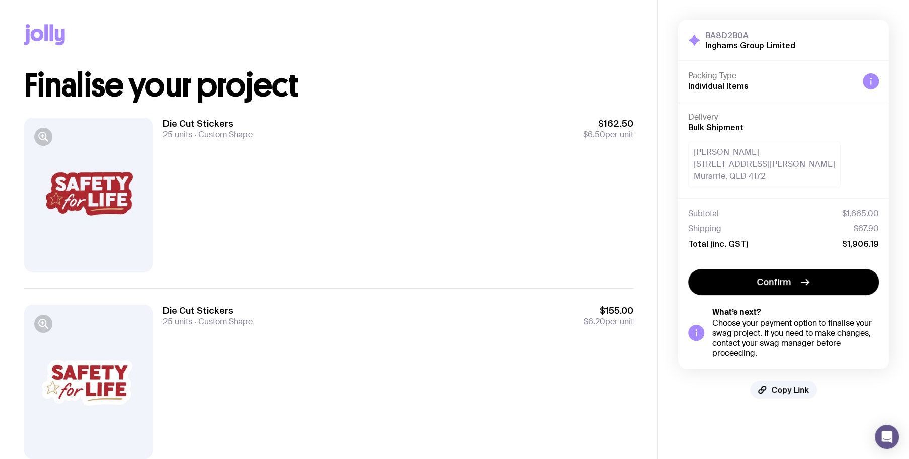
drag, startPoint x: 422, startPoint y: 332, endPoint x: 417, endPoint y: 320, distance: 13.7
click at [417, 320] on div "Die Cut Stickers 25 units Custom Shape $155.00 $6.20 per unit" at bounding box center [398, 382] width 470 height 154
drag, startPoint x: 417, startPoint y: 320, endPoint x: 405, endPoint y: 329, distance: 15.4
click at [387, 255] on div "Die Cut Stickers 25 units Custom Shape $162.50 $6.50 per unit" at bounding box center [398, 195] width 470 height 154
click at [407, 350] on div "Die Cut Stickers 25 units Custom Shape $155.00 $6.20 per unit" at bounding box center [398, 382] width 470 height 154
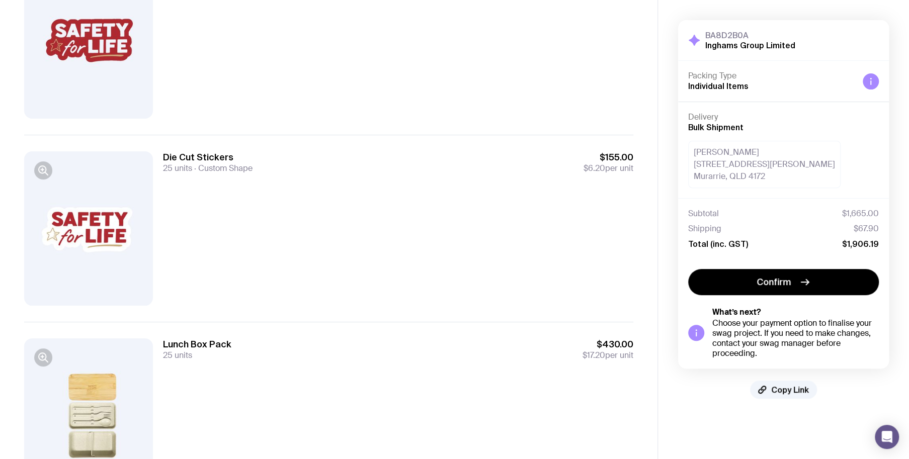
scroll to position [201, 0]
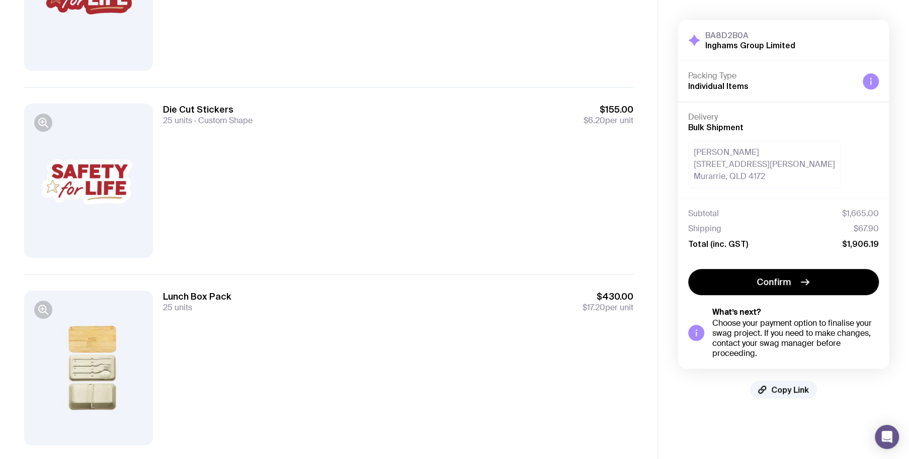
click at [399, 346] on div "Lunch Box Pack 25 units $430.00 $17.20 per unit" at bounding box center [398, 368] width 470 height 154
drag, startPoint x: 376, startPoint y: 221, endPoint x: 379, endPoint y: 239, distance: 17.5
click at [376, 225] on div "Die Cut Stickers 25 units Custom Shape $155.00 $6.20 per unit" at bounding box center [398, 181] width 470 height 154
click at [395, 348] on div "Lunch Box Pack 25 units $430.00 $17.20 per unit" at bounding box center [398, 368] width 470 height 154
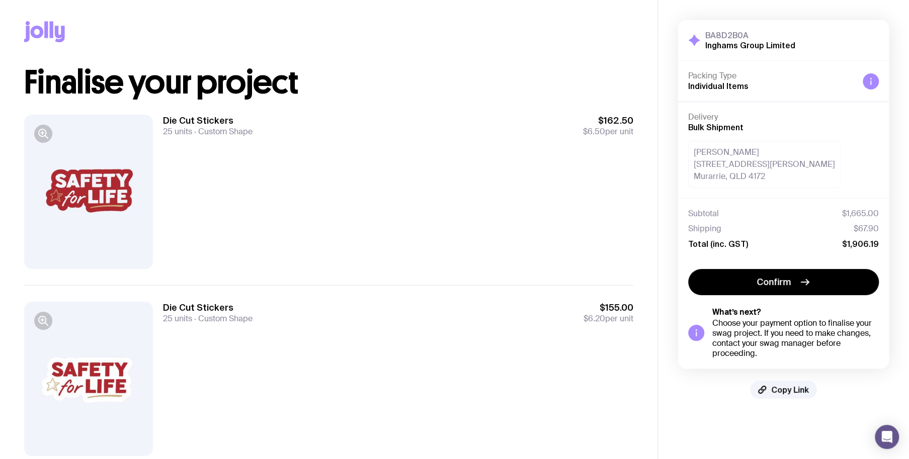
scroll to position [0, 0]
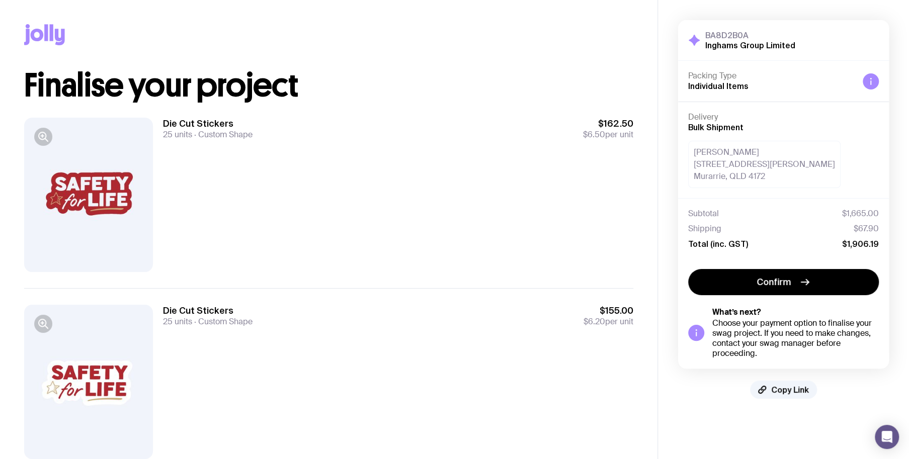
drag, startPoint x: 384, startPoint y: 341, endPoint x: 393, endPoint y: 270, distance: 71.5
click at [386, 329] on div "Die Cut Stickers 25 units Custom Shape $155.00 $6.20 per unit" at bounding box center [398, 382] width 470 height 154
click at [392, 266] on div "Die Cut Stickers 25 units Custom Shape $162.50 $6.50 per unit" at bounding box center [398, 195] width 470 height 154
click at [400, 357] on div "Die Cut Stickers 25 units Custom Shape $155.00 $6.20 per unit" at bounding box center [398, 382] width 470 height 154
drag, startPoint x: 390, startPoint y: 252, endPoint x: 385, endPoint y: 339, distance: 86.7
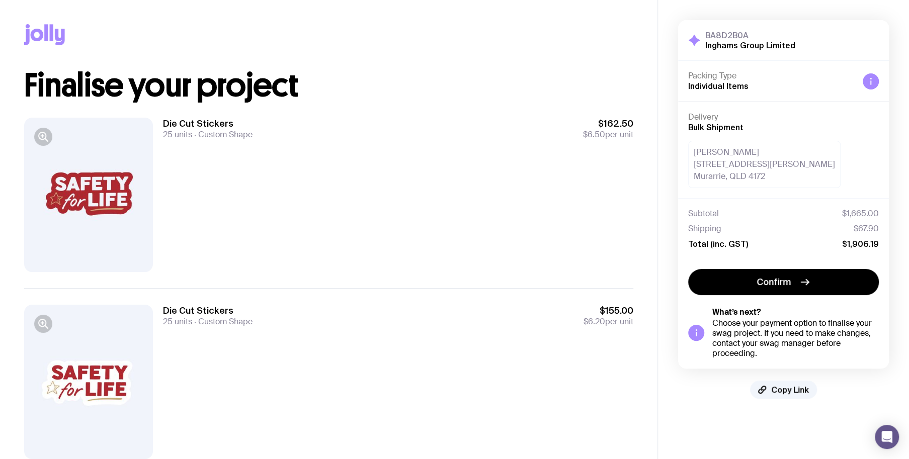
click at [390, 259] on div "Die Cut Stickers 25 units Custom Shape $162.50 $6.50 per unit" at bounding box center [398, 195] width 470 height 154
click at [384, 343] on div "Die Cut Stickers 25 units Custom Shape $155.00 $6.20 per unit" at bounding box center [398, 382] width 470 height 154
drag, startPoint x: 384, startPoint y: 343, endPoint x: 380, endPoint y: 282, distance: 60.5
click at [382, 337] on div "Die Cut Stickers 25 units Custom Shape $155.00 $6.20 per unit" at bounding box center [398, 382] width 470 height 154
drag, startPoint x: 380, startPoint y: 219, endPoint x: 387, endPoint y: 346, distance: 127.0
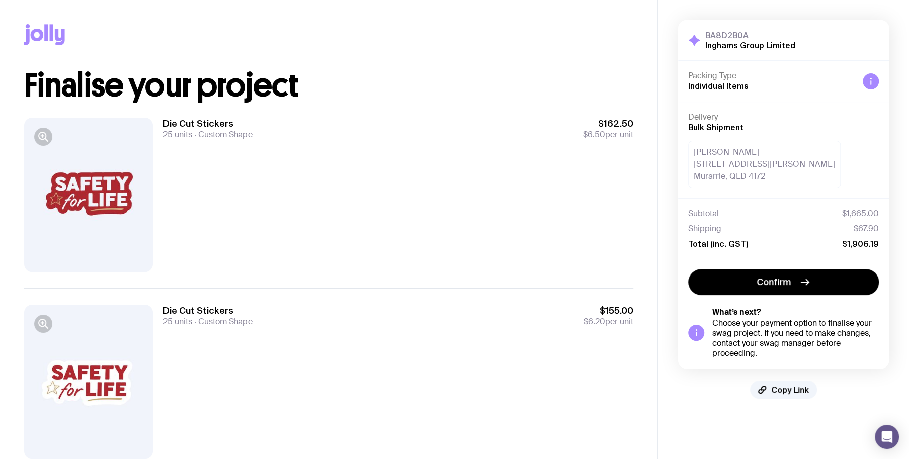
click at [380, 227] on div "Die Cut Stickers 25 units Custom Shape $162.50 $6.50 per unit" at bounding box center [398, 195] width 470 height 154
click at [387, 346] on div "Die Cut Stickers 25 units Custom Shape $155.00 $6.20 per unit" at bounding box center [398, 382] width 470 height 154
click at [389, 238] on div "Die Cut Stickers 25 units Custom Shape $162.50 $6.50 per unit" at bounding box center [398, 195] width 470 height 154
click at [400, 342] on div "Die Cut Stickers 25 units Custom Shape $155.00 $6.20 per unit" at bounding box center [398, 382] width 470 height 154
click at [381, 237] on div "Die Cut Stickers 25 units Custom Shape $162.50 $6.50 per unit" at bounding box center [398, 195] width 470 height 154
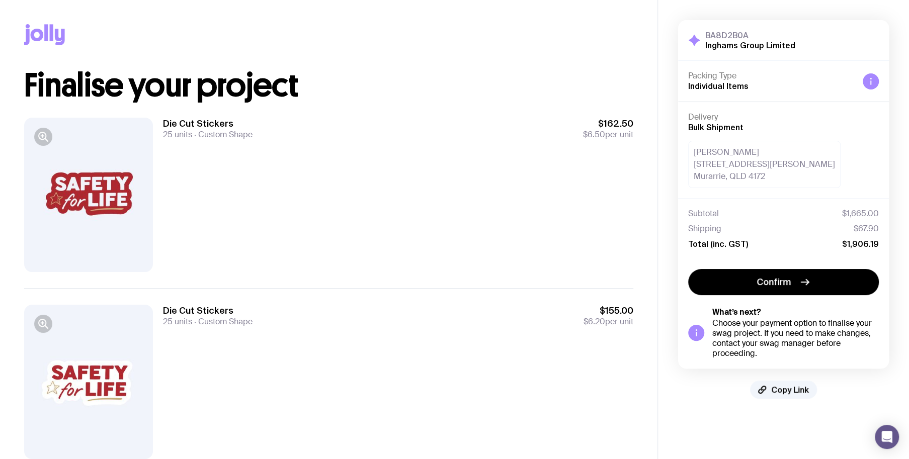
click at [399, 390] on div "Die Cut Stickers 25 units Custom Shape $155.00 $6.20 per unit" at bounding box center [398, 382] width 470 height 154
click at [387, 346] on div "Die Cut Stickers 25 units Custom Shape $155.00 $6.20 per unit" at bounding box center [398, 382] width 470 height 154
click at [396, 243] on div "Die Cut Stickers 25 units Custom Shape $162.50 $6.50 per unit" at bounding box center [398, 195] width 470 height 154
click at [399, 248] on div "Die Cut Stickers 25 units Custom Shape $162.50 $6.50 per unit" at bounding box center [398, 195] width 470 height 154
click at [389, 370] on div "Die Cut Stickers 25 units Custom Shape $155.00 $6.20 per unit" at bounding box center [398, 382] width 470 height 154
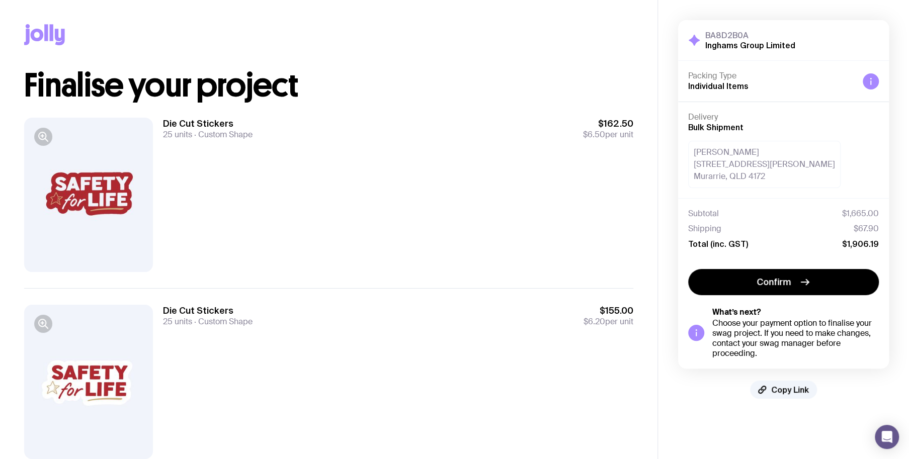
click at [372, 238] on div "Die Cut Stickers 25 units Custom Shape $162.50 $6.50 per unit" at bounding box center [398, 195] width 470 height 154
click at [384, 315] on div "Die Cut Stickers 25 units Custom Shape $155.00 $6.20 per unit" at bounding box center [398, 316] width 470 height 22
click at [370, 245] on div "Die Cut Stickers 25 units Custom Shape $162.50 $6.50 per unit" at bounding box center [398, 195] width 470 height 154
click at [383, 320] on div "Die Cut Stickers 25 units Custom Shape $155.00 $6.20 per unit" at bounding box center [398, 316] width 470 height 22
drag, startPoint x: 380, startPoint y: 259, endPoint x: 388, endPoint y: 332, distance: 73.3
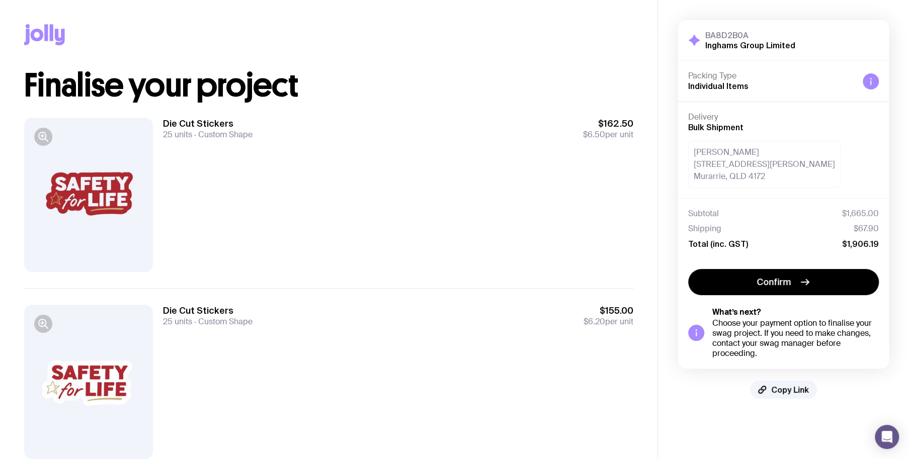
click at [380, 260] on div "Die Cut Stickers 25 units Custom Shape $162.50 $6.50 per unit" at bounding box center [398, 195] width 470 height 154
click at [388, 332] on div "Die Cut Stickers 25 units Custom Shape $155.00 $6.20 per unit" at bounding box center [398, 382] width 470 height 154
drag, startPoint x: 390, startPoint y: 225, endPoint x: 390, endPoint y: 246, distance: 20.6
click at [390, 234] on div "Die Cut Stickers 25 units Custom Shape $162.50 $6.50 per unit" at bounding box center [398, 195] width 470 height 154
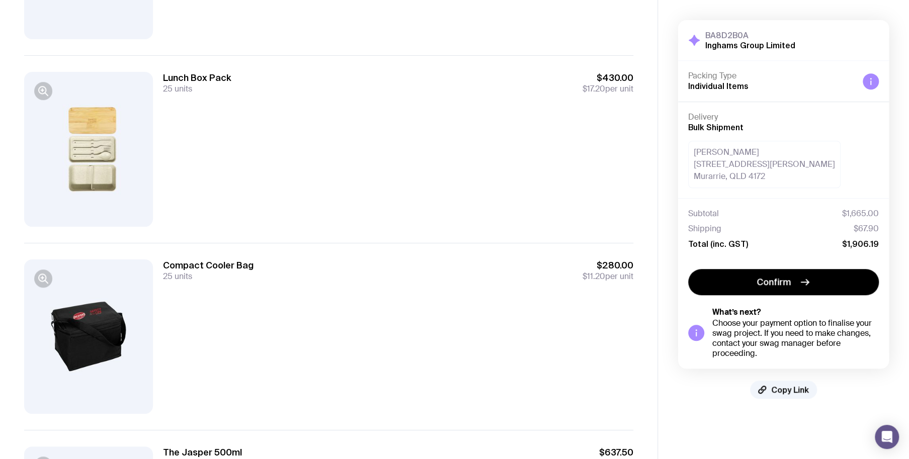
scroll to position [453, 0]
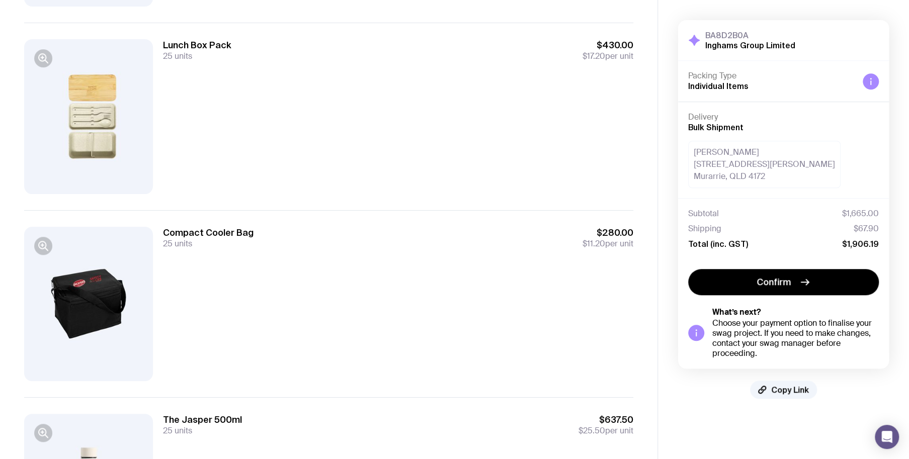
click at [467, 375] on div "Compact Cooler Bag 25 units $280.00 $11.20 per unit" at bounding box center [398, 304] width 470 height 154
click at [444, 349] on div "Compact Cooler Bag 25 units $280.00 $11.20 per unit" at bounding box center [398, 304] width 470 height 154
click at [436, 374] on div "Compact Cooler Bag 25 units $280.00 $11.20 per unit" at bounding box center [398, 304] width 470 height 154
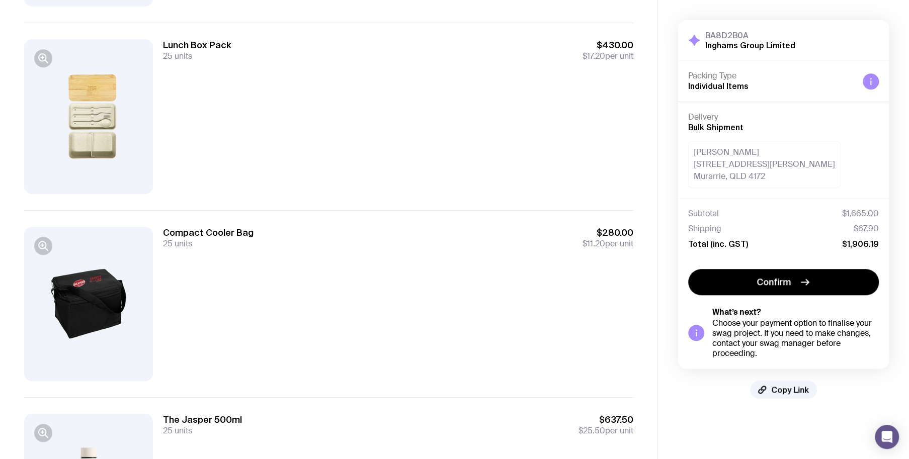
click at [437, 344] on div "Compact Cooler Bag 25 units $280.00 $11.20 per unit" at bounding box center [398, 304] width 470 height 154
drag, startPoint x: 435, startPoint y: 346, endPoint x: 436, endPoint y: 433, distance: 87.1
click at [435, 347] on div "Compact Cooler Bag 25 units $280.00 $11.20 per unit" at bounding box center [398, 304] width 470 height 154
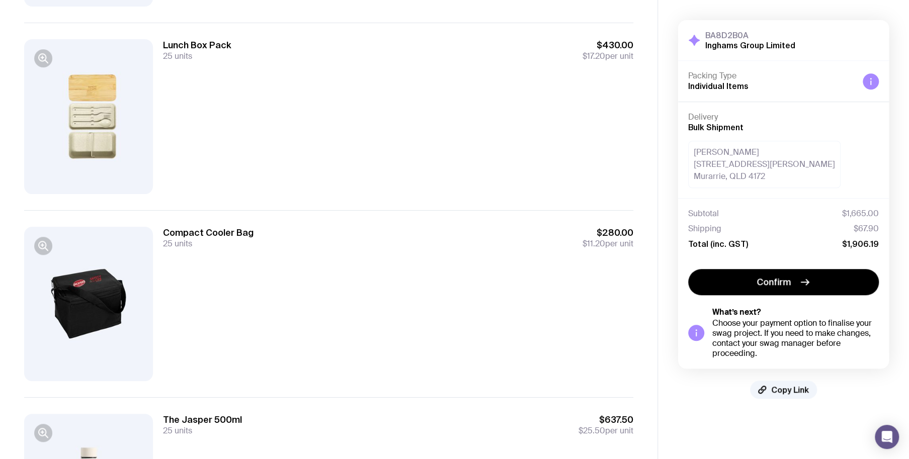
click at [436, 433] on div "The Jasper 500ml 25 units $637.50 $25.50 per unit" at bounding box center [398, 425] width 470 height 22
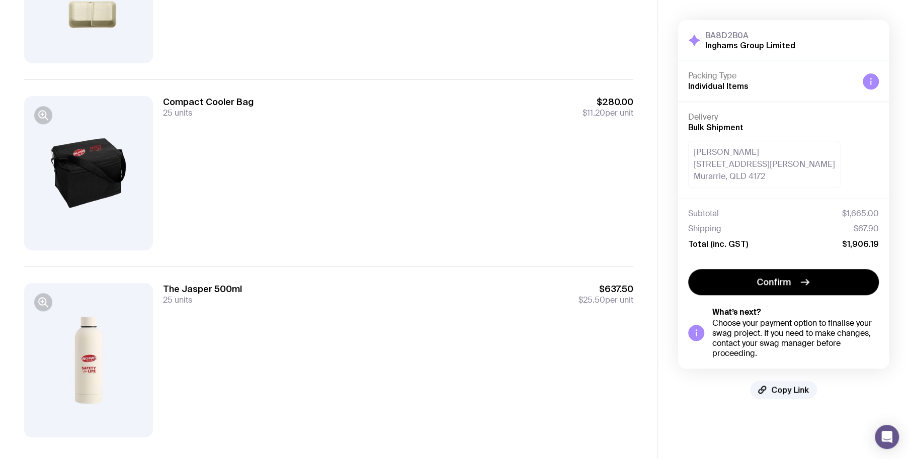
scroll to position [598, 0]
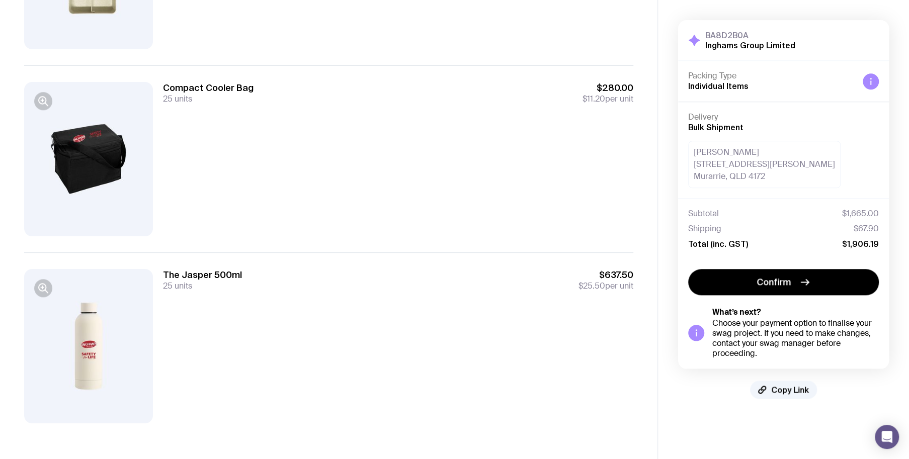
drag, startPoint x: 426, startPoint y: 335, endPoint x: 380, endPoint y: 188, distance: 154.2
click at [420, 315] on div "The Jasper 500ml 25 units $637.50 $25.50 per unit" at bounding box center [398, 346] width 470 height 154
click at [377, 171] on div "Compact Cooler Bag 25 units $280.00 $11.20 per unit" at bounding box center [398, 159] width 470 height 154
click at [388, 289] on div "The Jasper 500ml 25 units $637.50 $25.50 per unit" at bounding box center [398, 280] width 470 height 22
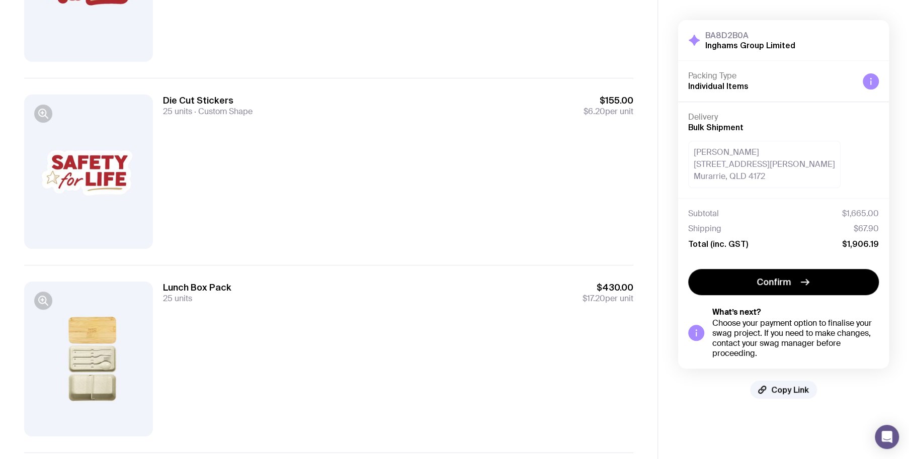
scroll to position [95, 0]
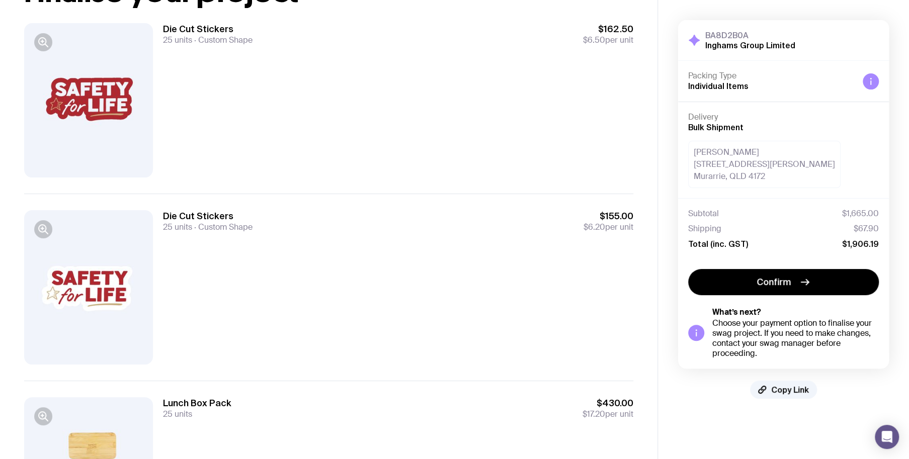
drag, startPoint x: 373, startPoint y: 169, endPoint x: 392, endPoint y: 214, distance: 48.7
click at [375, 174] on div "Die Cut Stickers 25 units Custom Shape $162.50 $6.50 per unit" at bounding box center [398, 100] width 470 height 154
drag, startPoint x: 396, startPoint y: 221, endPoint x: 390, endPoint y: 182, distance: 39.6
click at [396, 220] on div "Die Cut Stickers 25 units Custom Shape $155.00 $6.20 per unit" at bounding box center [398, 221] width 470 height 22
drag, startPoint x: 390, startPoint y: 171, endPoint x: 393, endPoint y: 186, distance: 14.8
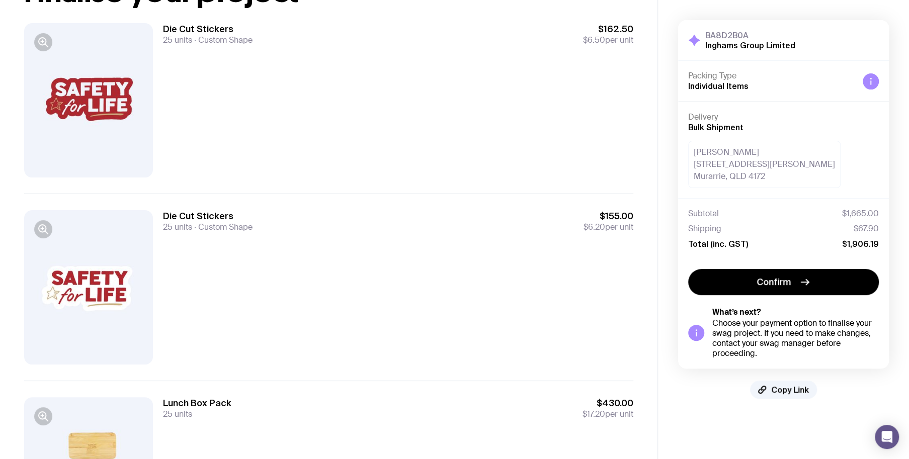
click at [390, 172] on div "Die Cut Stickers 25 units Custom Shape $162.50 $6.50 per unit" at bounding box center [398, 100] width 470 height 154
click at [382, 124] on div "Die Cut Stickers 25 units Custom Shape $162.50 $6.50 per unit" at bounding box center [398, 100] width 470 height 154
click at [401, 217] on div "Die Cut Stickers 25 units Custom Shape $155.00 $6.20 per unit" at bounding box center [398, 221] width 470 height 22
drag, startPoint x: 401, startPoint y: 115, endPoint x: 408, endPoint y: 296, distance: 180.8
click at [401, 126] on div "Die Cut Stickers 25 units Custom Shape $162.50 $6.50 per unit" at bounding box center [398, 100] width 470 height 154
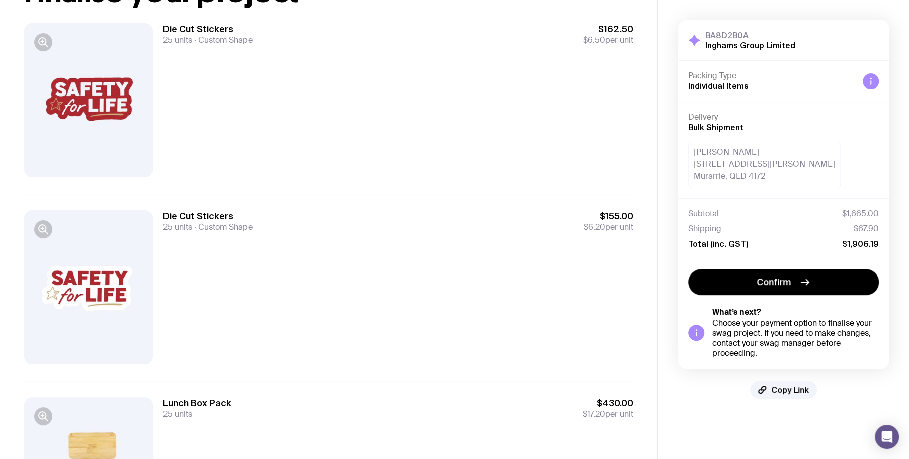
click at [408, 296] on div "Die Cut Stickers 25 units Custom Shape $155.00 $6.20 per unit" at bounding box center [398, 287] width 470 height 154
drag, startPoint x: 385, startPoint y: 157, endPoint x: 409, endPoint y: 290, distance: 134.5
click at [386, 169] on div "Die Cut Stickers 25 units Custom Shape $162.50 $6.50 per unit" at bounding box center [398, 100] width 470 height 154
click at [409, 290] on div "Die Cut Stickers 25 units Custom Shape $155.00 $6.20 per unit" at bounding box center [398, 287] width 470 height 154
click at [385, 170] on div "Die Cut Stickers 25 units Custom Shape $162.50 $6.50 per unit" at bounding box center [398, 100] width 470 height 154
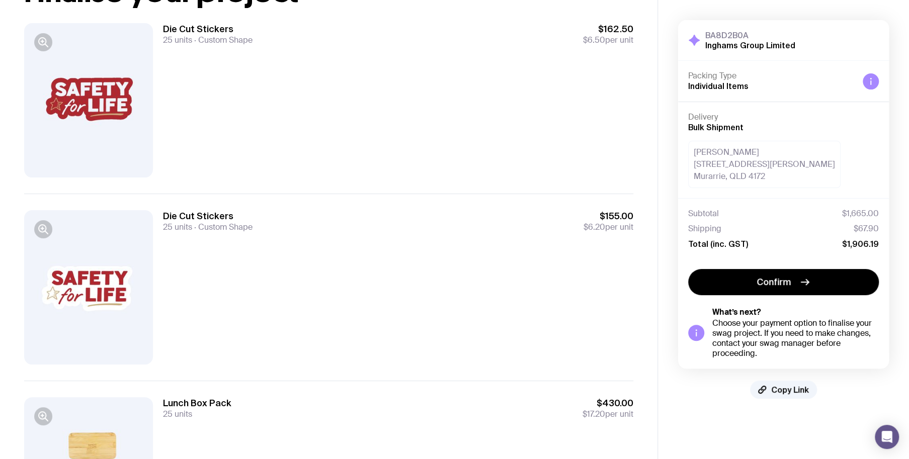
click at [393, 222] on div "Die Cut Stickers 25 units Custom Shape $155.00 $6.20 per unit" at bounding box center [398, 221] width 470 height 22
drag, startPoint x: 456, startPoint y: 133, endPoint x: 482, endPoint y: 235, distance: 105.4
click at [457, 138] on div "Die Cut Stickers 25 units Custom Shape $162.50 $6.50 per unit" at bounding box center [398, 100] width 470 height 154
drag, startPoint x: 486, startPoint y: 249, endPoint x: 496, endPoint y: 165, distance: 84.6
click at [489, 224] on div "Die Cut Stickers 25 units Custom Shape $155.00 $6.20 per unit" at bounding box center [398, 287] width 470 height 154
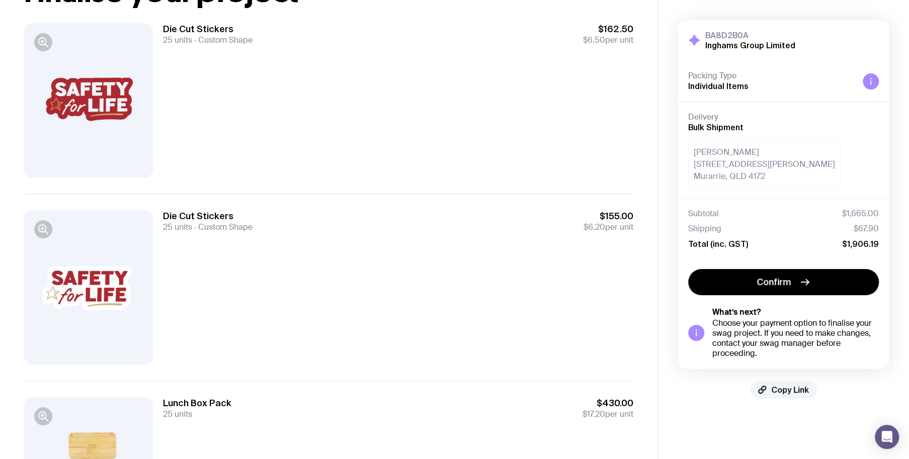
drag, startPoint x: 500, startPoint y: 149, endPoint x: 498, endPoint y: 207, distance: 57.9
click at [501, 149] on div "Die Cut Stickers 25 units Custom Shape $162.50 $6.50 per unit" at bounding box center [398, 100] width 470 height 154
drag, startPoint x: 498, startPoint y: 207, endPoint x: 502, endPoint y: 124, distance: 82.6
click at [498, 200] on div "Die Cut Stickers 25 units Custom Shape $155.00 $6.20 per unit" at bounding box center [328, 287] width 609 height 187
drag, startPoint x: 502, startPoint y: 124, endPoint x: 513, endPoint y: 295, distance: 170.9
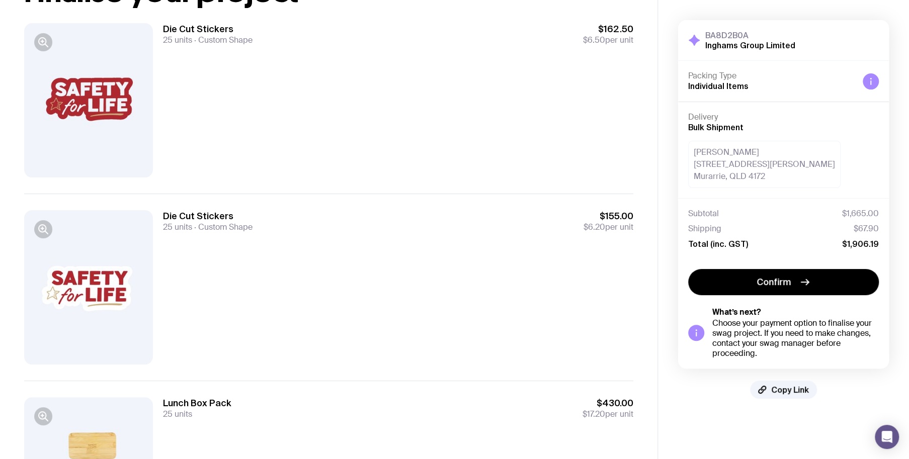
click at [503, 145] on div "Die Cut Stickers 25 units Custom Shape $162.50 $6.50 per unit" at bounding box center [398, 100] width 470 height 154
click at [514, 295] on div "Die Cut Stickers 25 units Custom Shape $155.00 $6.20 per unit" at bounding box center [398, 287] width 470 height 154
drag, startPoint x: 452, startPoint y: 102, endPoint x: 453, endPoint y: 112, distance: 9.6
click at [452, 104] on div "Die Cut Stickers 25 units Custom Shape $162.50 $6.50 per unit" at bounding box center [398, 100] width 470 height 154
click at [435, 254] on div "Die Cut Stickers 25 units Custom Shape $155.00 $6.20 per unit" at bounding box center [398, 287] width 470 height 154
